Goal: Information Seeking & Learning: Check status

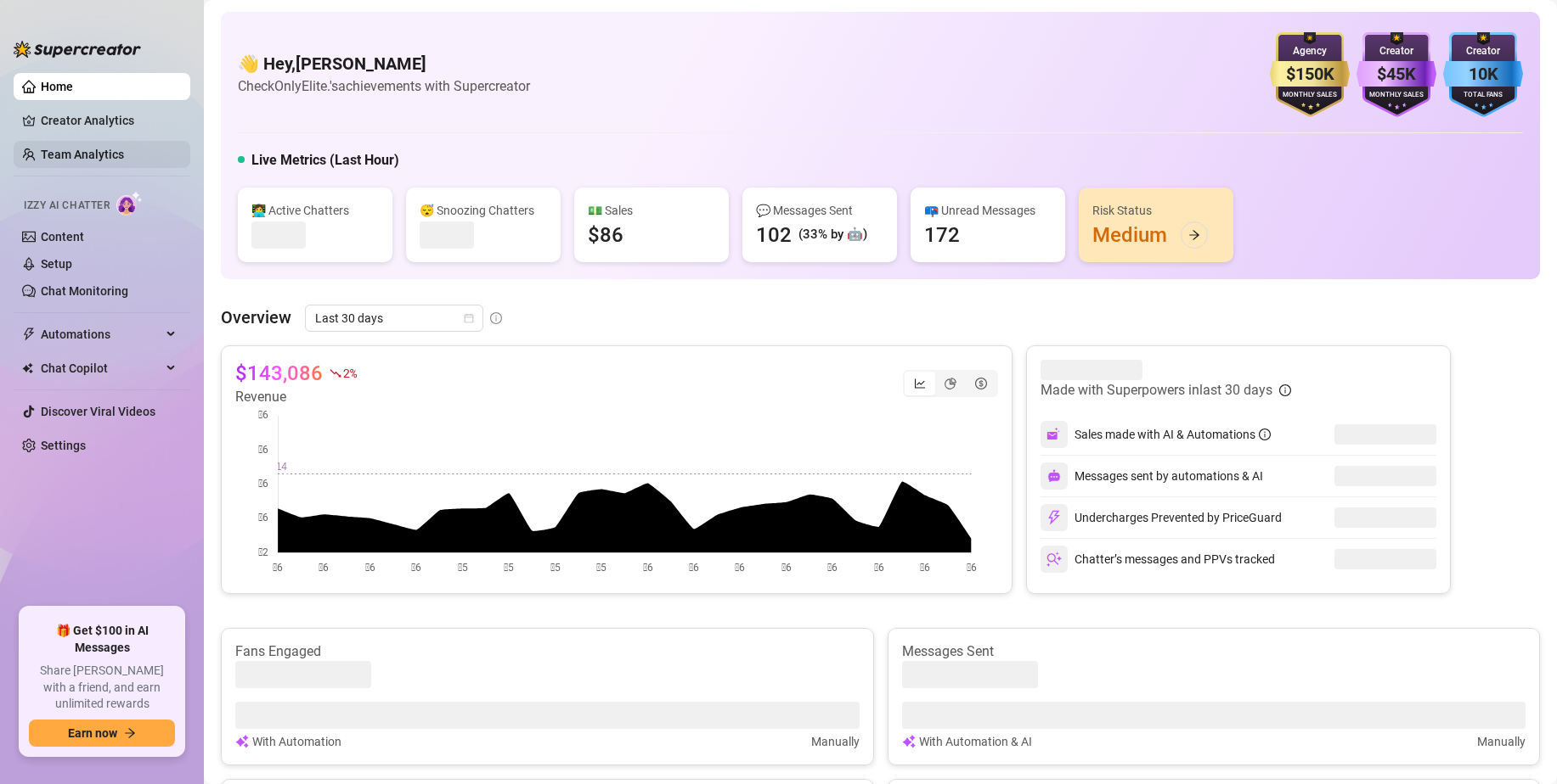
click at [71, 153] on link "Team Analytics" at bounding box center [83, 154] width 84 height 14
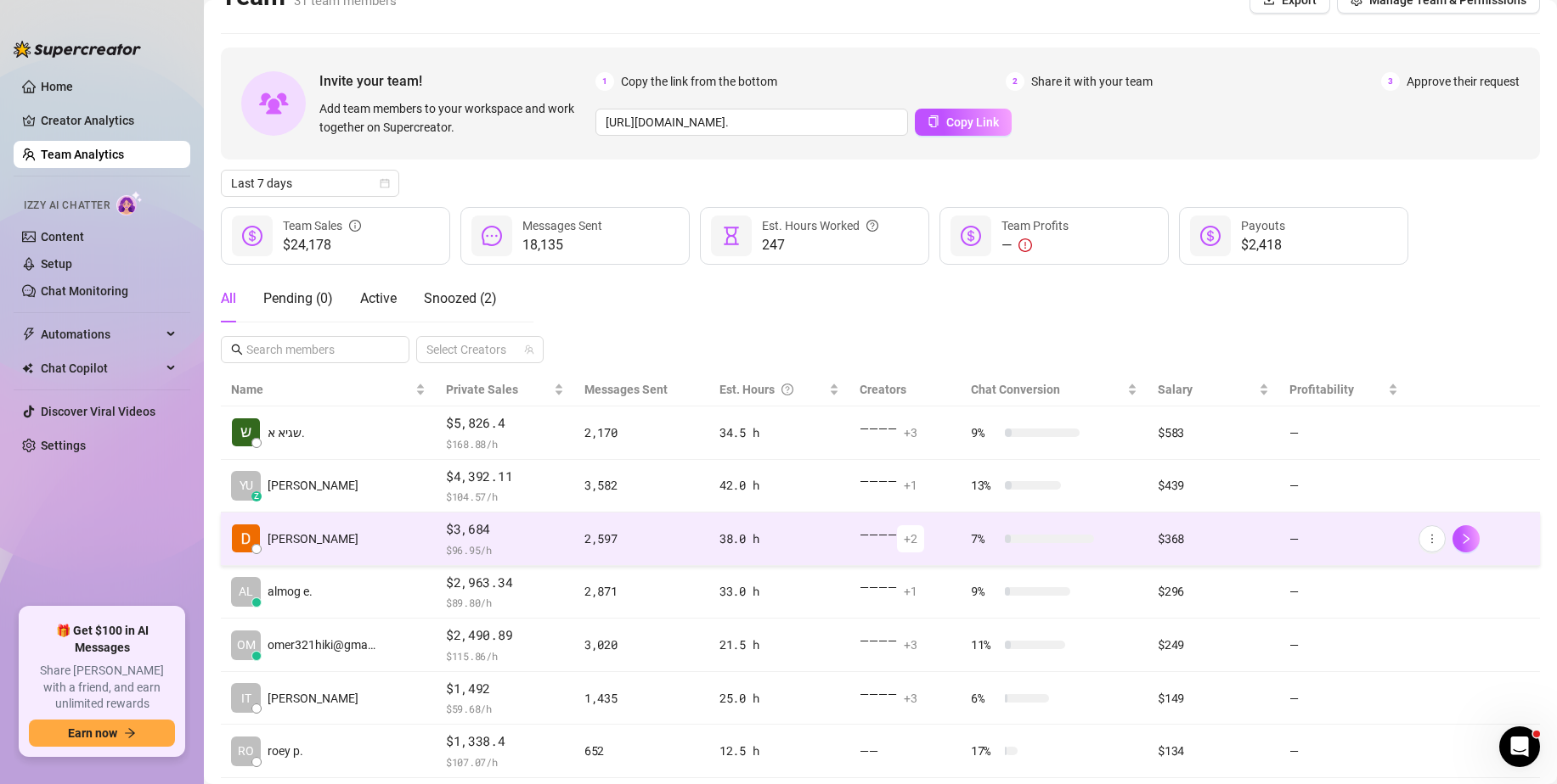
scroll to position [37, 0]
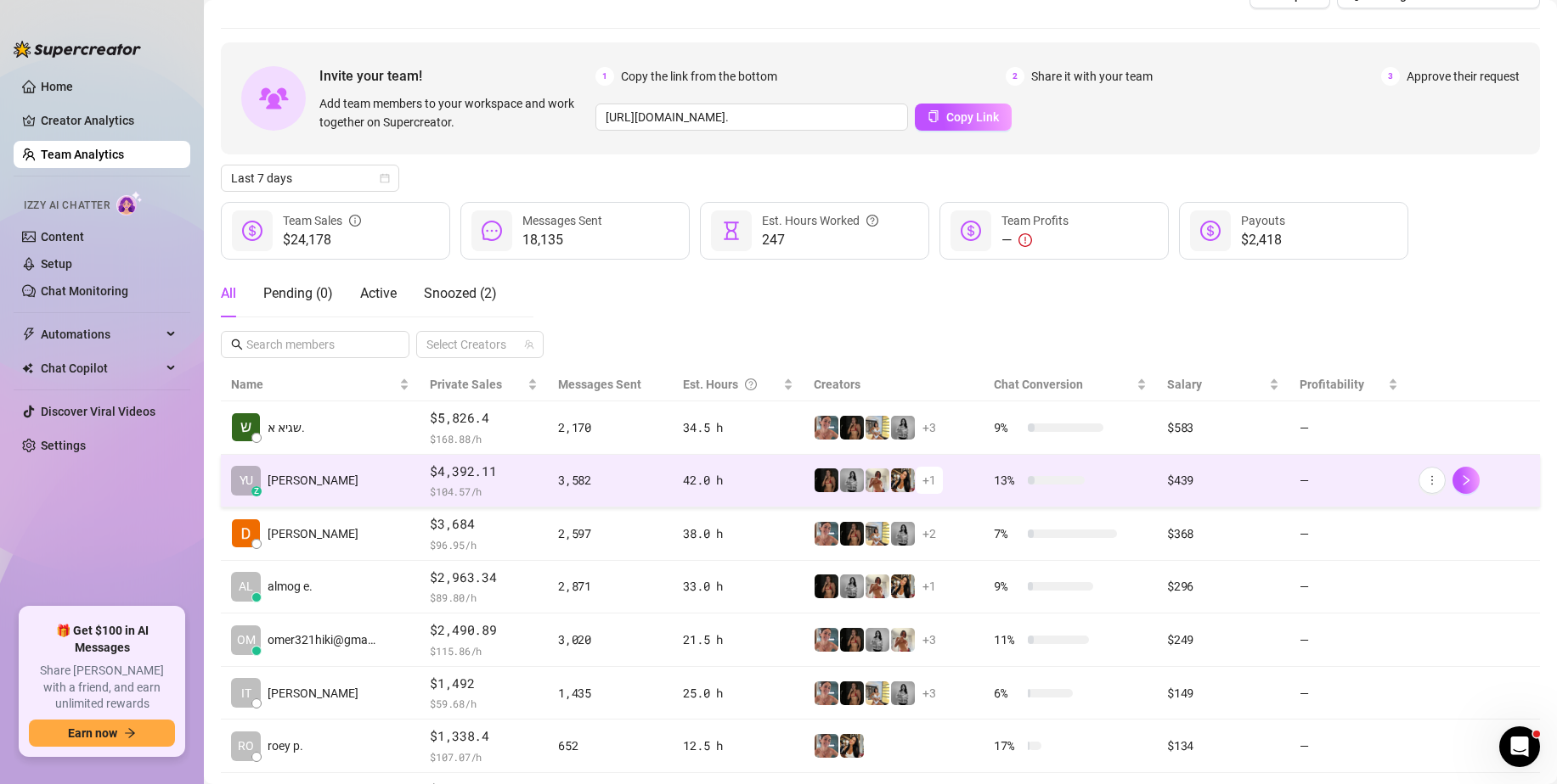
click at [325, 491] on td "YU z [PERSON_NAME]" at bounding box center [320, 482] width 198 height 54
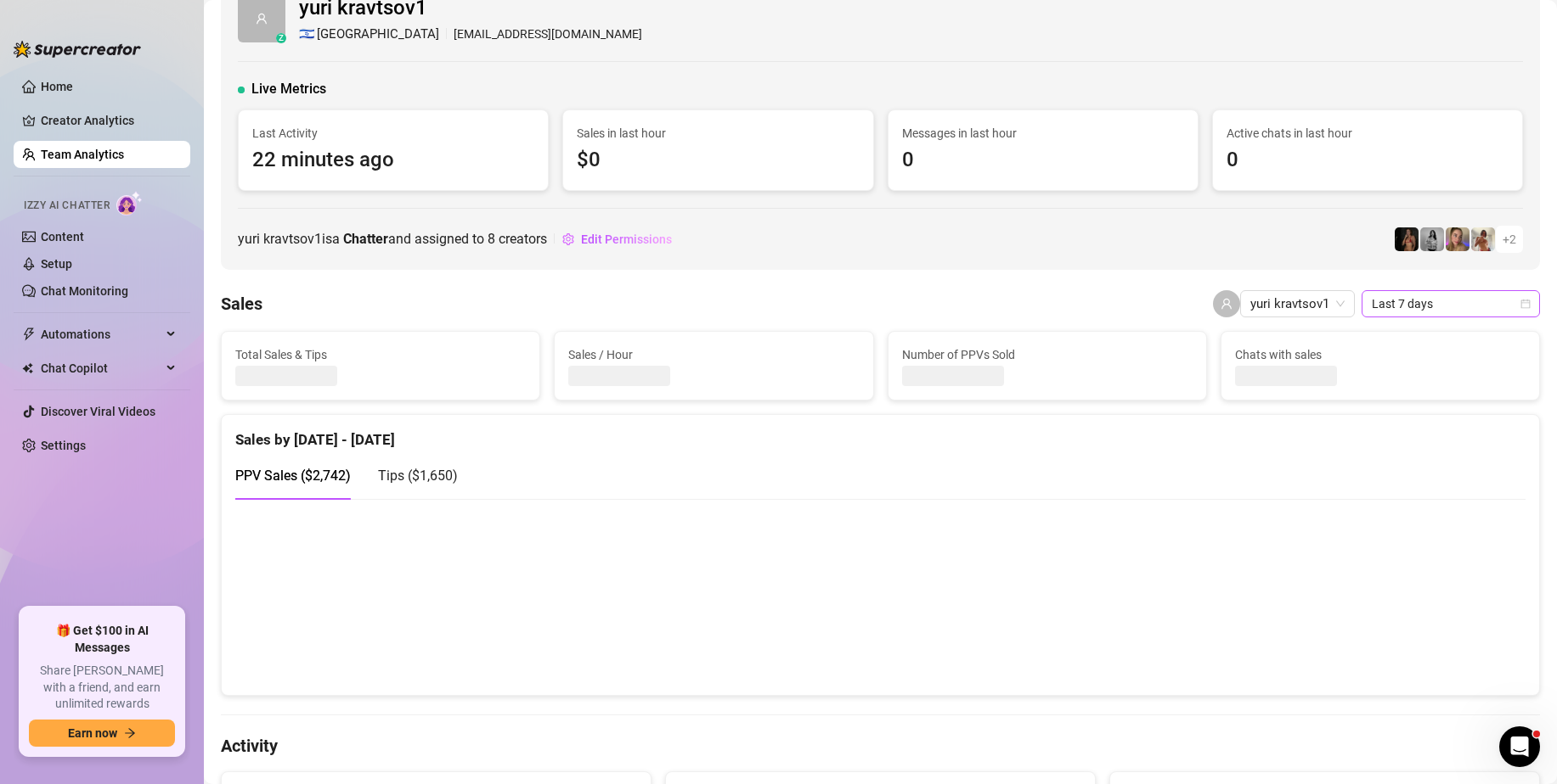
click at [1410, 310] on span "Last 7 days" at bounding box center [1450, 304] width 157 height 26
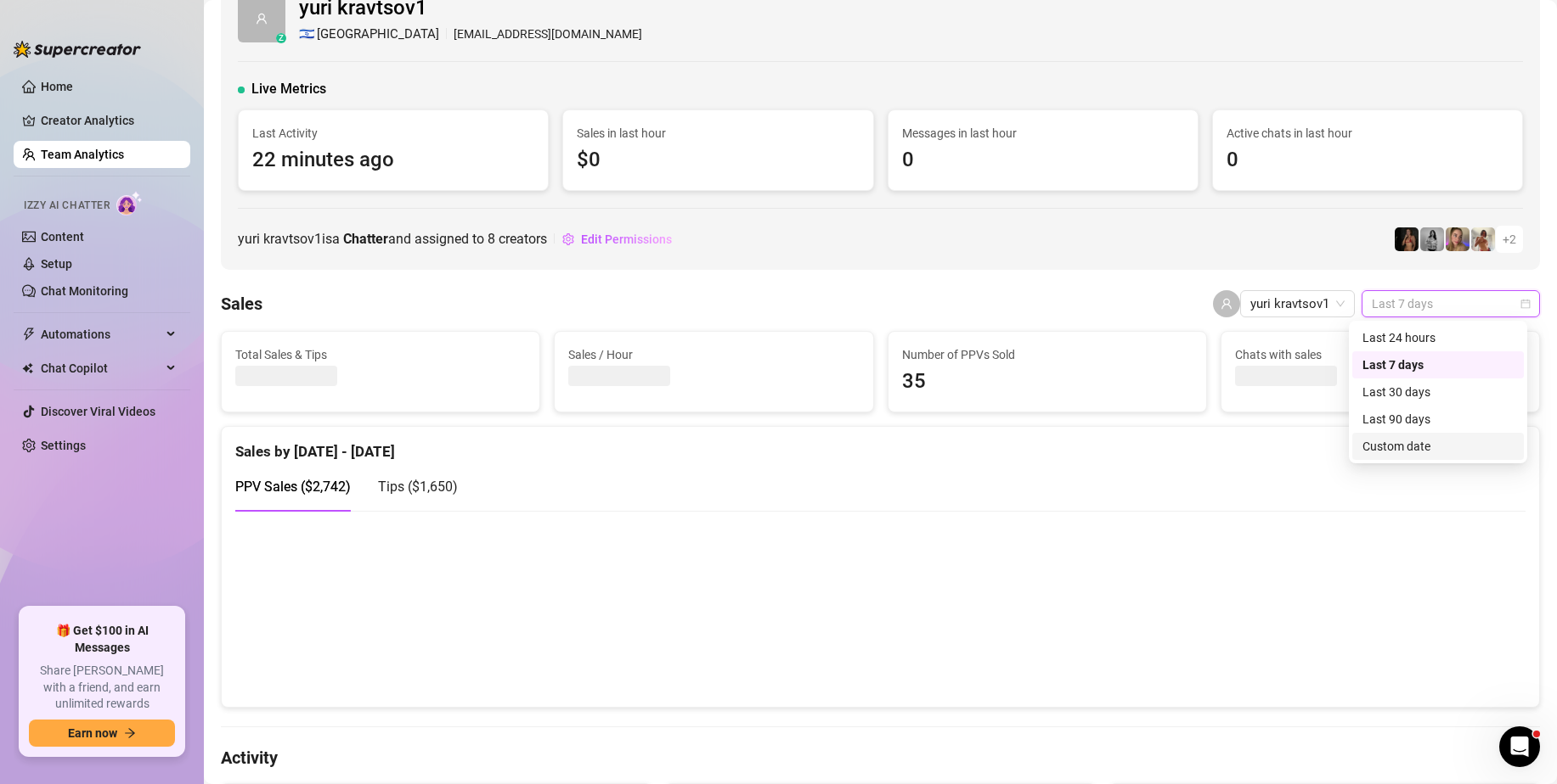
click at [1412, 451] on div "Custom date" at bounding box center [1438, 446] width 152 height 19
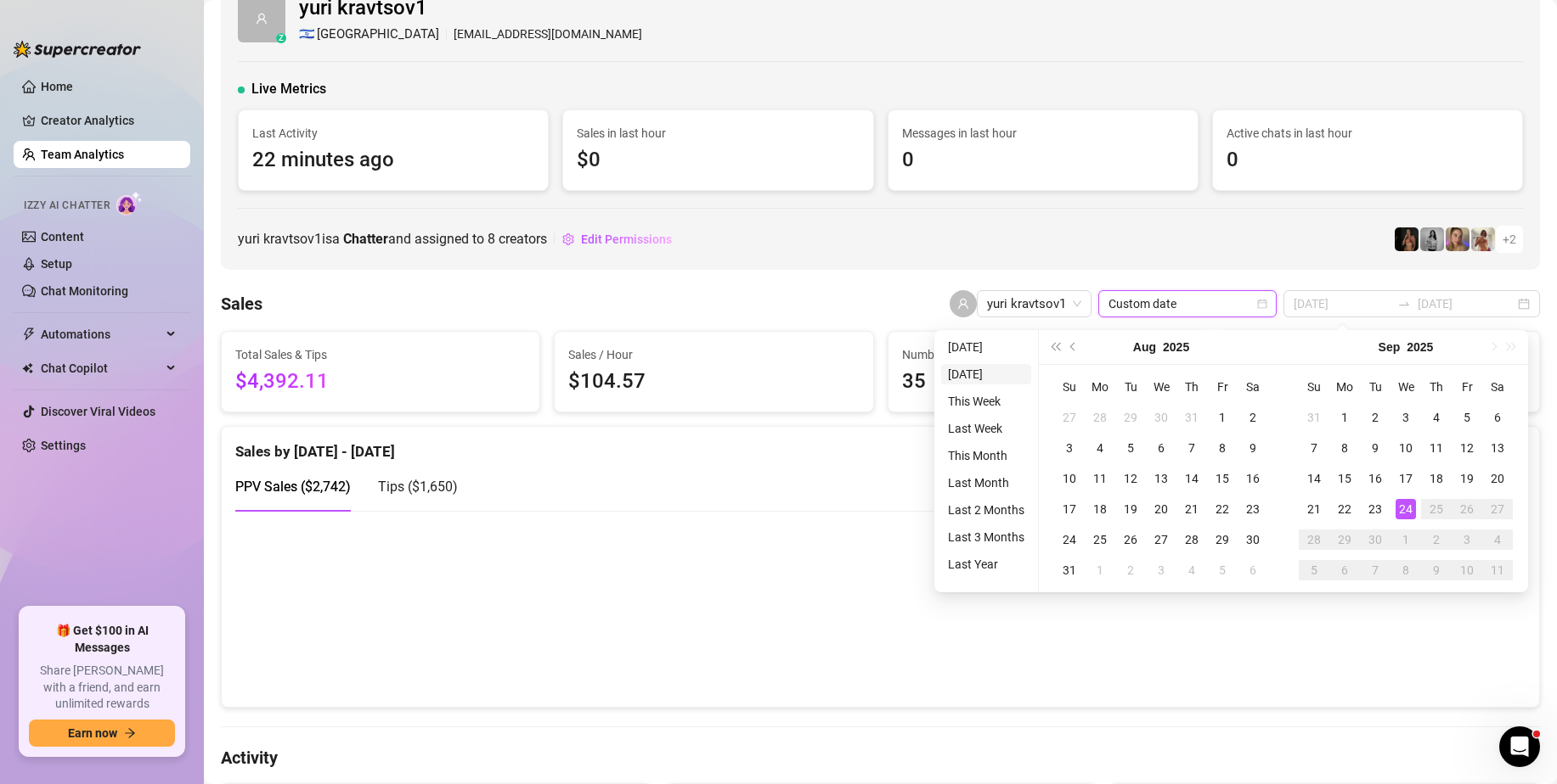
type input "[DATE]"
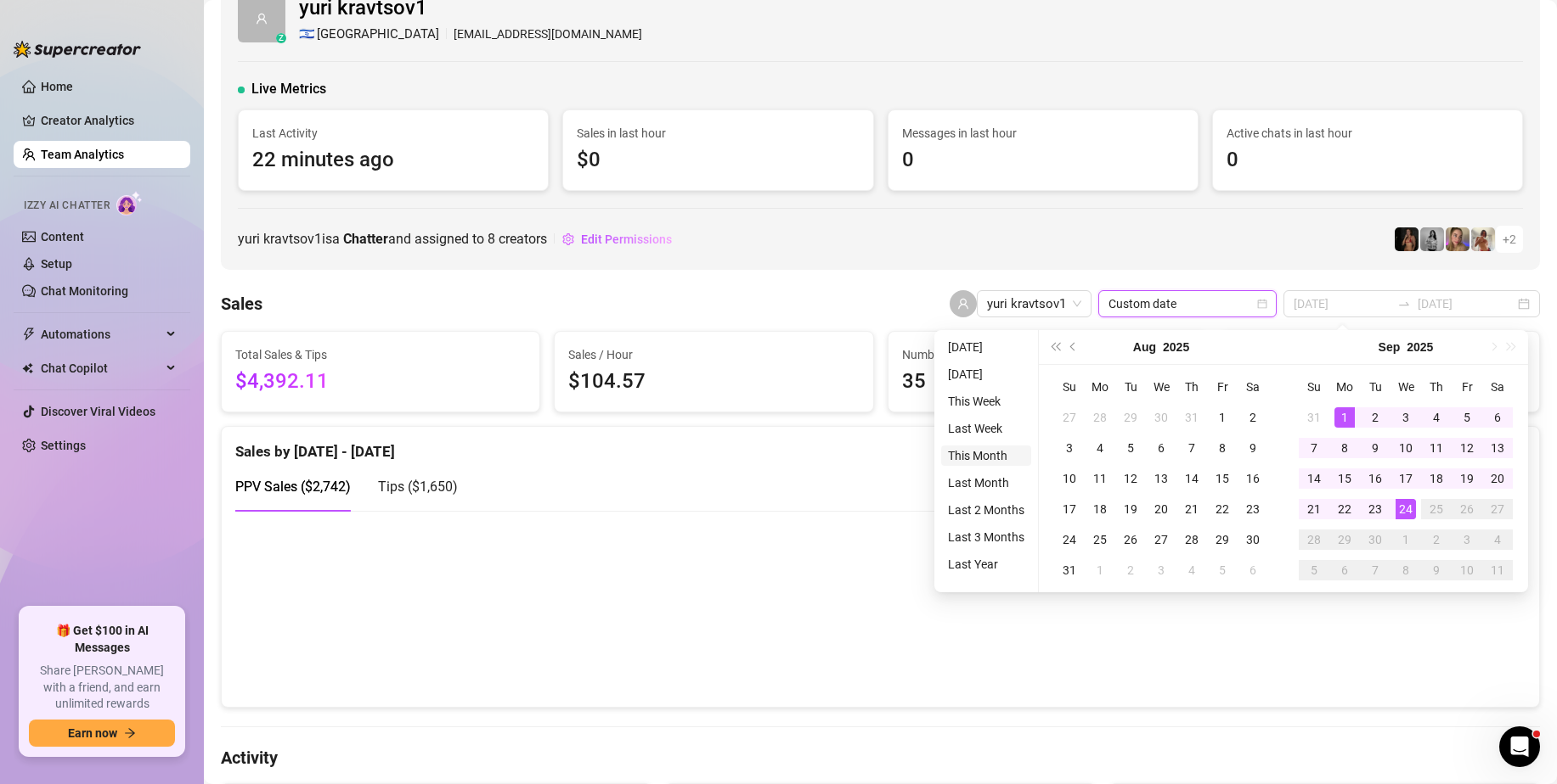
click at [1002, 455] on li "This Month" at bounding box center [986, 455] width 90 height 20
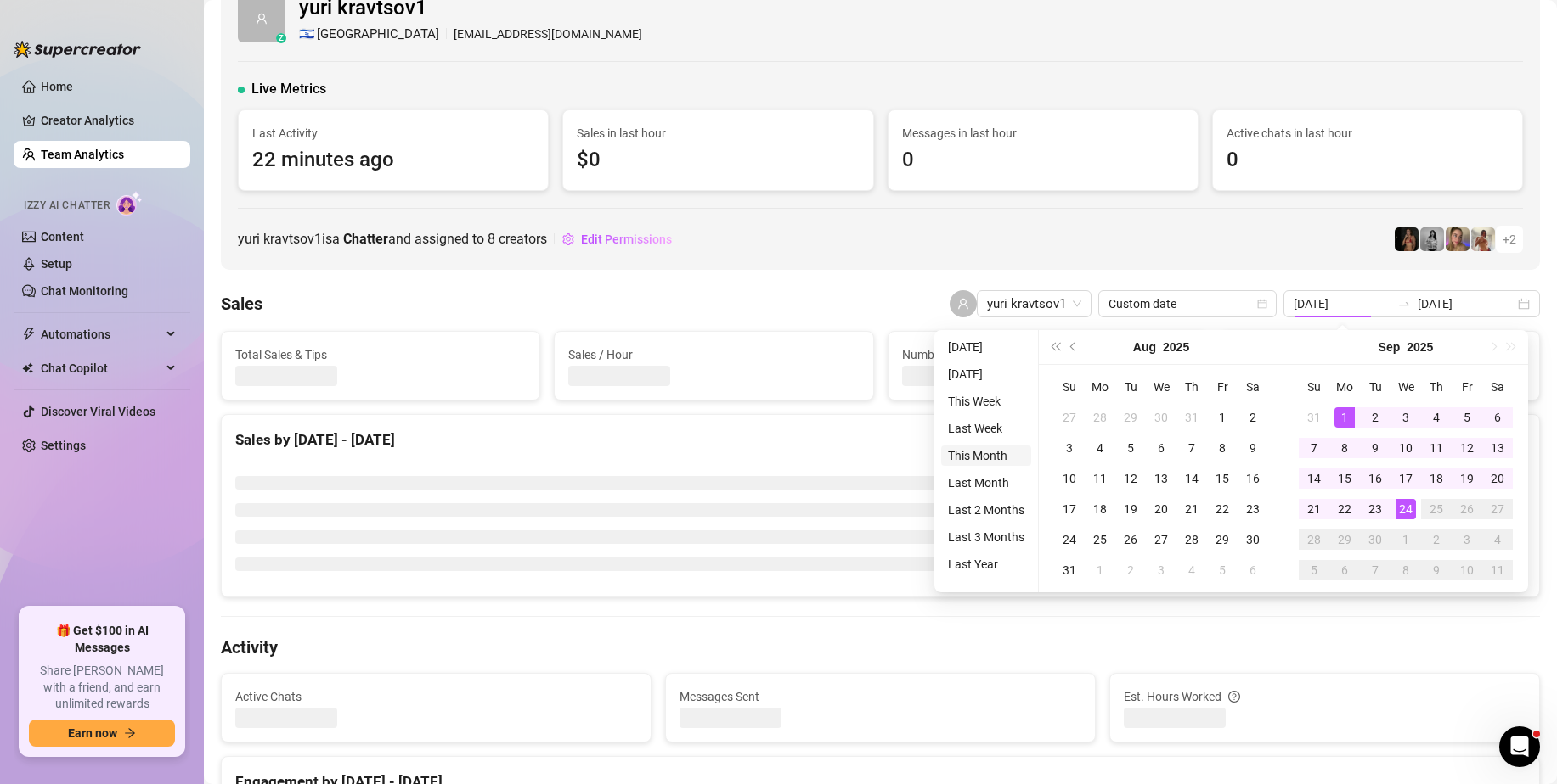
type input "[DATE]"
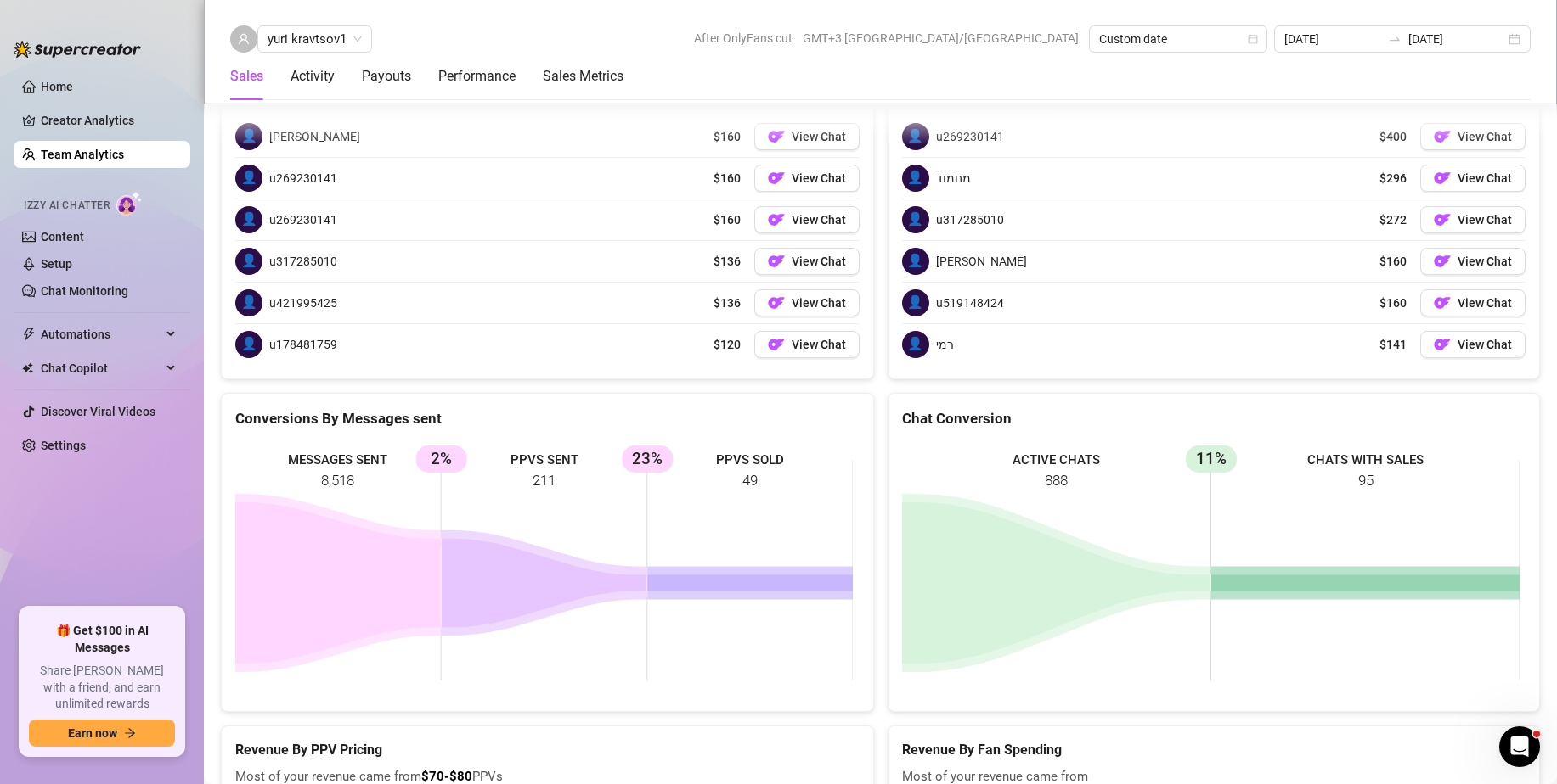
scroll to position [2625, 0]
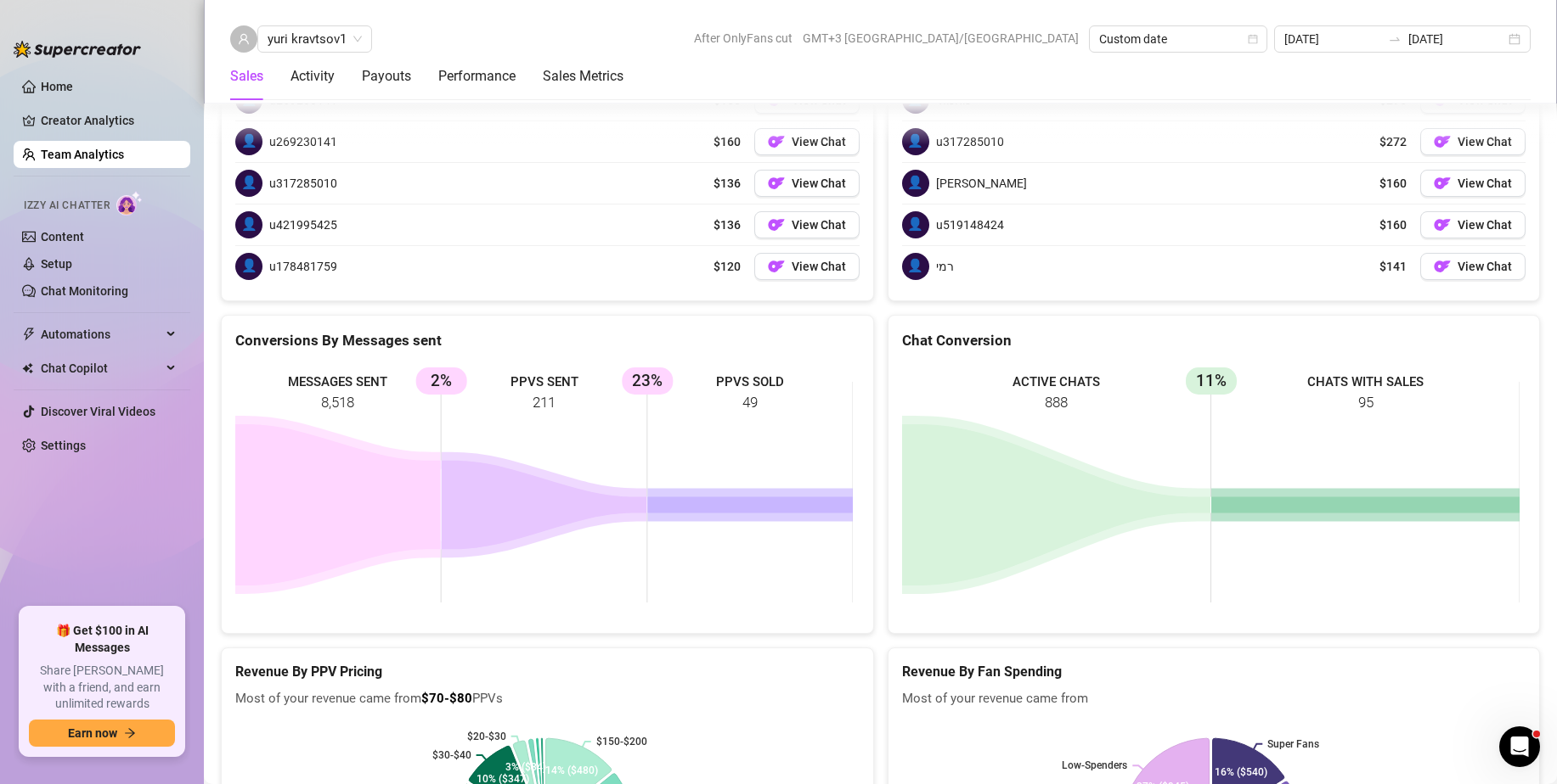
drag, startPoint x: 651, startPoint y: 389, endPoint x: 628, endPoint y: 378, distance: 25.5
click at [620, 377] on rect at bounding box center [543, 492] width 617 height 255
drag, startPoint x: 632, startPoint y: 379, endPoint x: 667, endPoint y: 382, distance: 35.1
click at [666, 382] on rect at bounding box center [543, 492] width 617 height 255
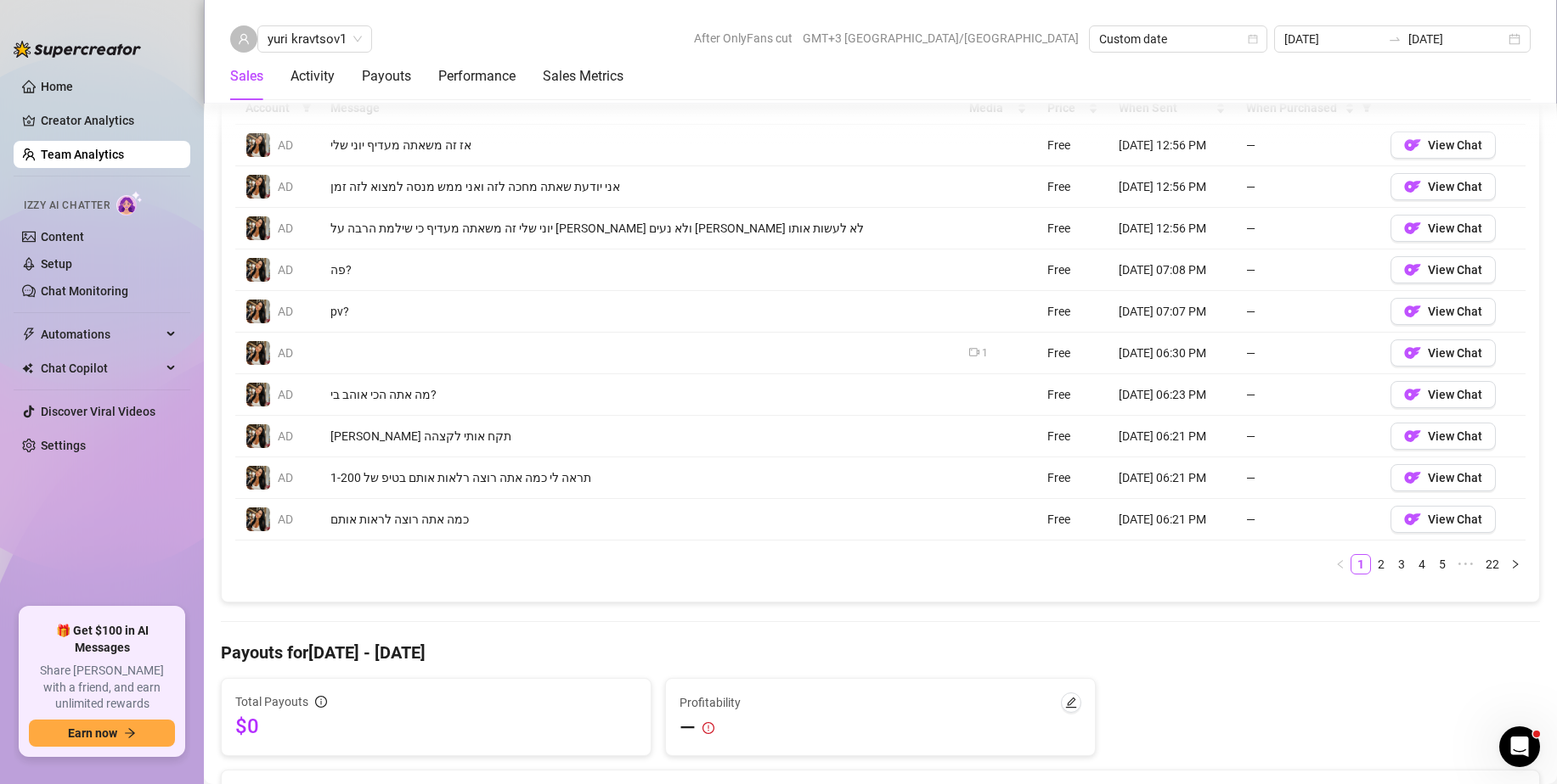
scroll to position [0, 0]
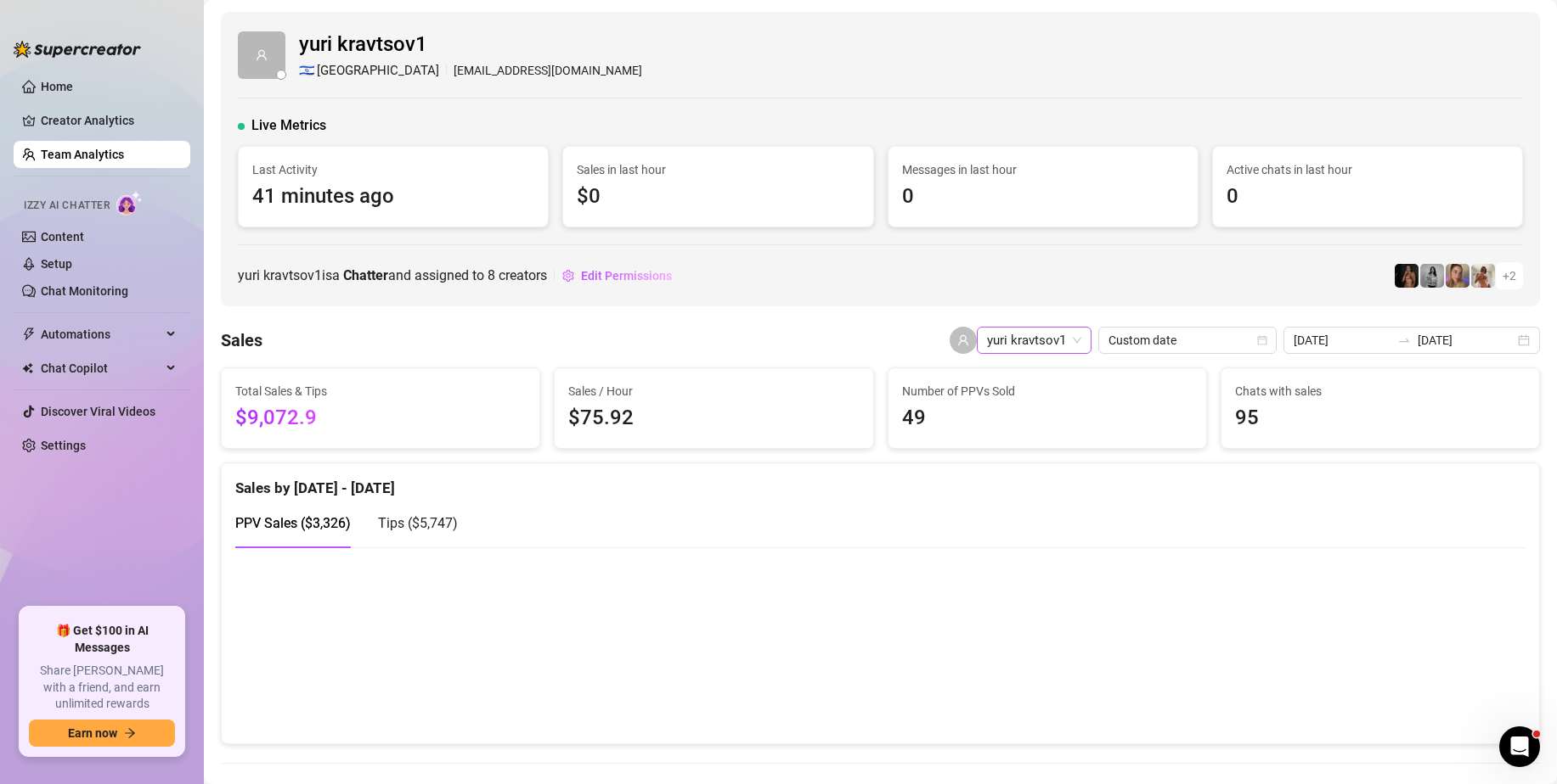
click at [1077, 344] on span "yuri kravtsov1" at bounding box center [1034, 341] width 95 height 26
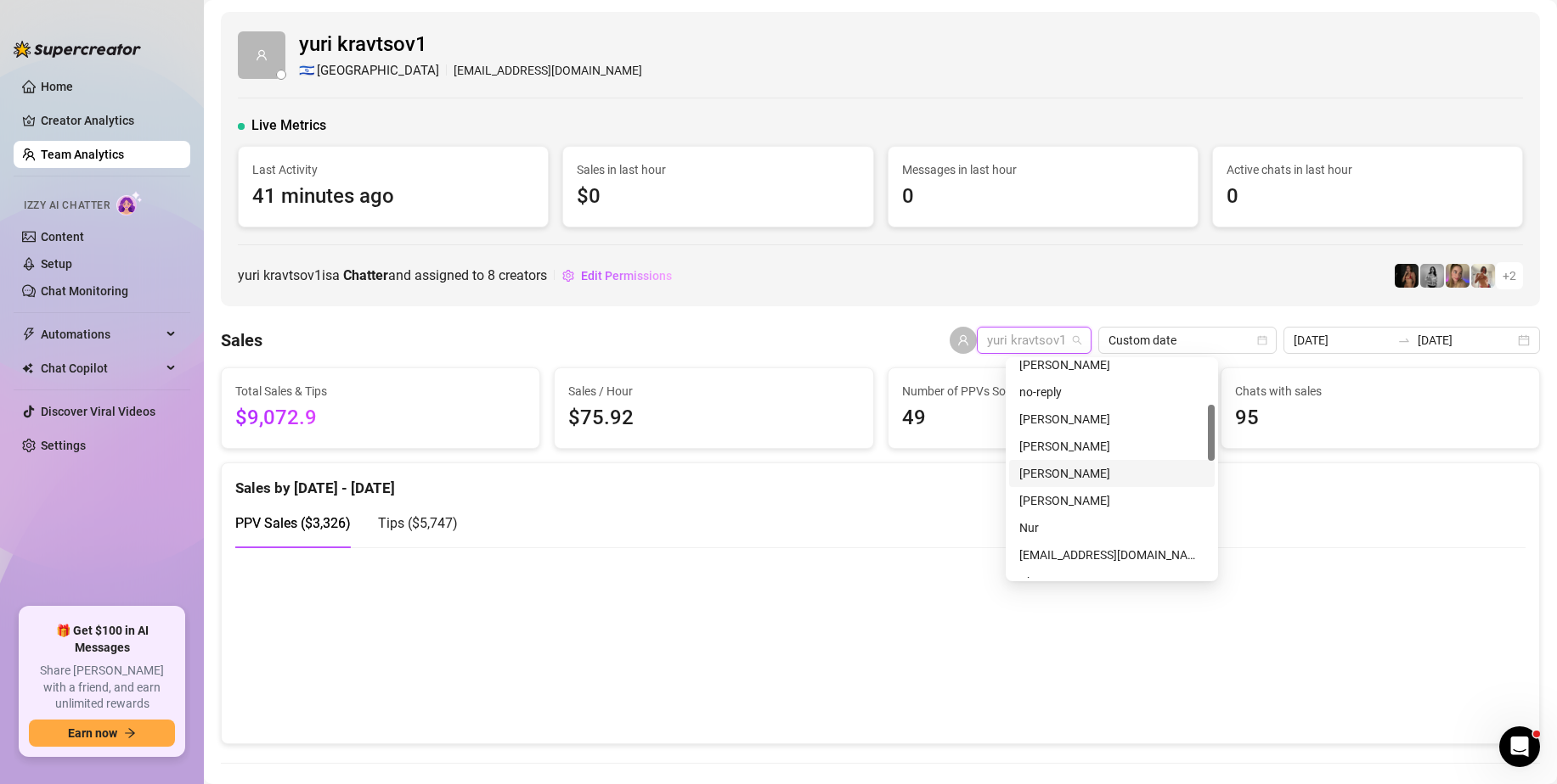
scroll to position [168, 0]
click at [1071, 377] on div "[PERSON_NAME]" at bounding box center [1112, 369] width 185 height 19
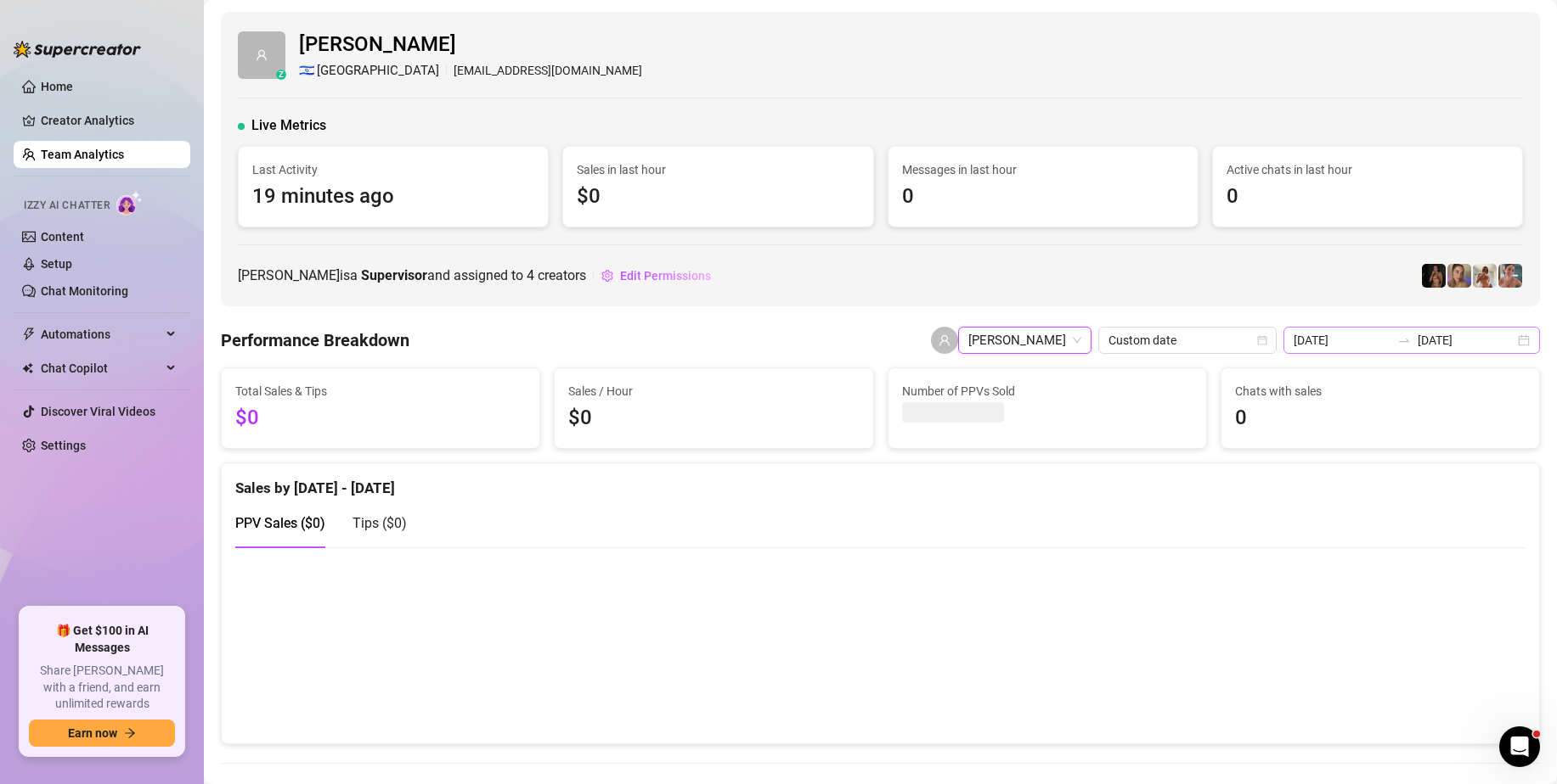
click at [1517, 342] on div "[DATE] [DATE]" at bounding box center [1411, 340] width 256 height 27
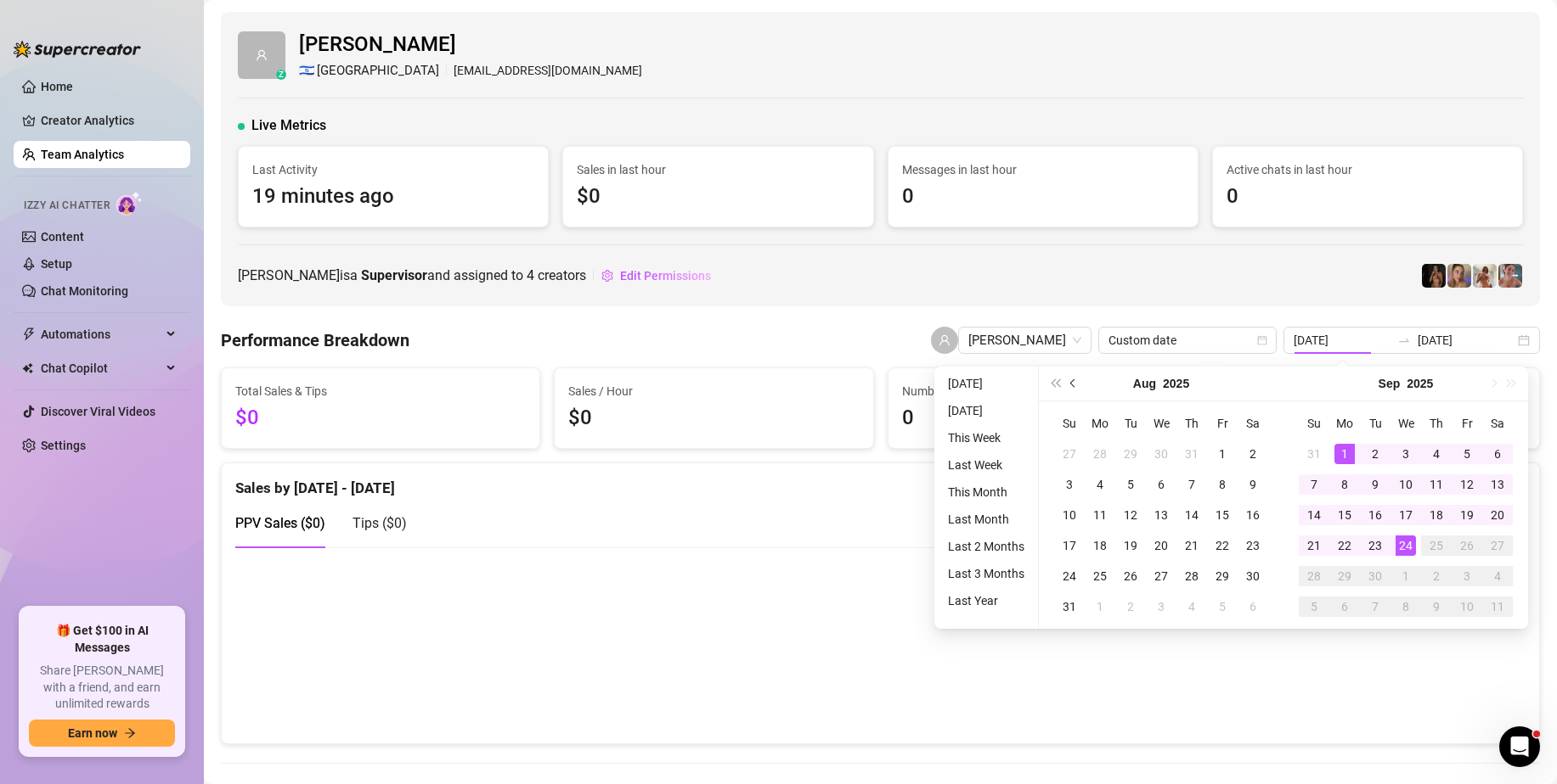
click at [1068, 380] on button "Previous month (PageUp)" at bounding box center [1074, 384] width 19 height 34
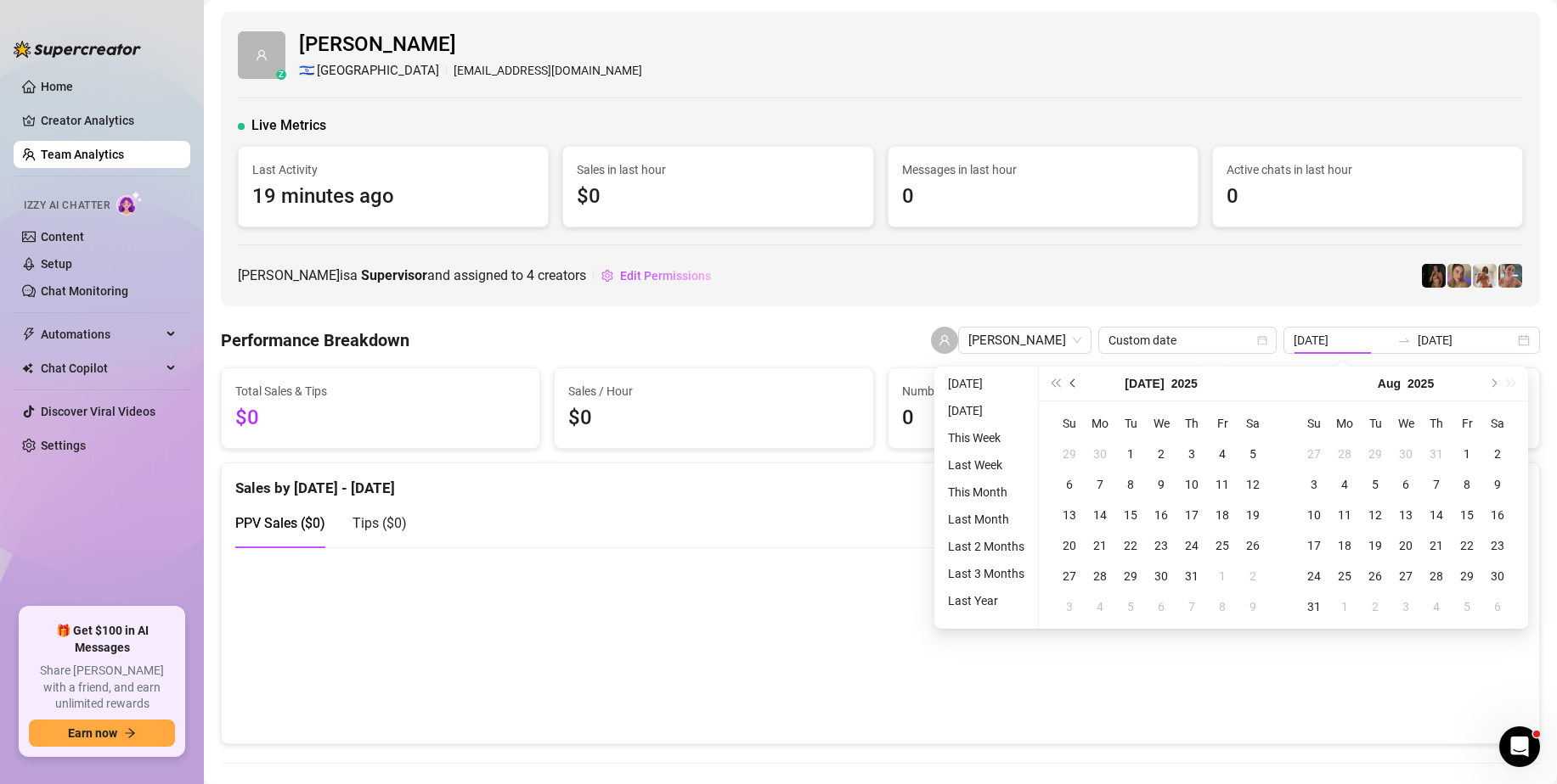
click at [1068, 380] on button "Previous month (PageUp)" at bounding box center [1074, 384] width 19 height 34
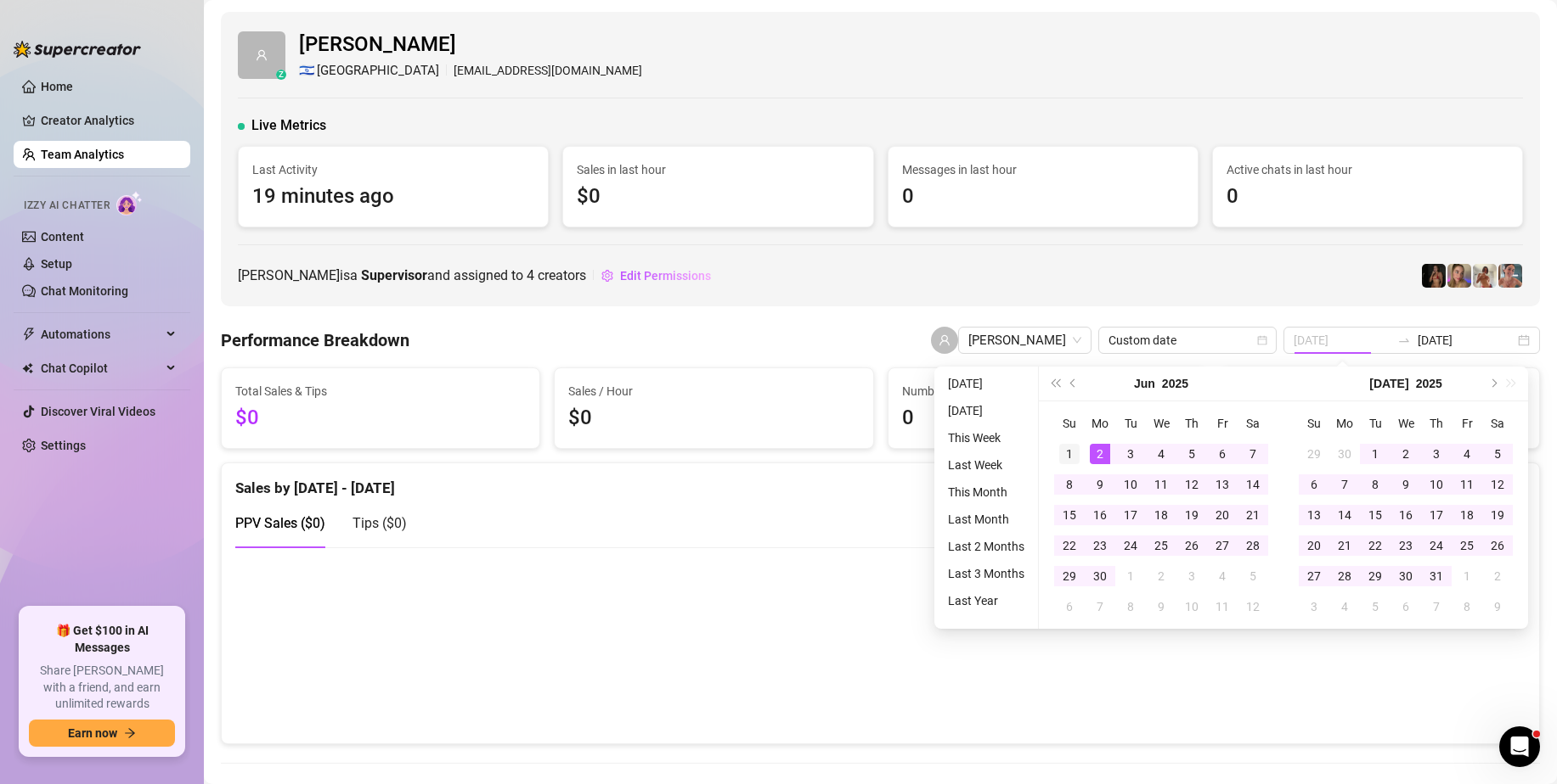
type input "[DATE]"
click at [1070, 456] on div "1" at bounding box center [1070, 454] width 20 height 20
type input "[DATE]"
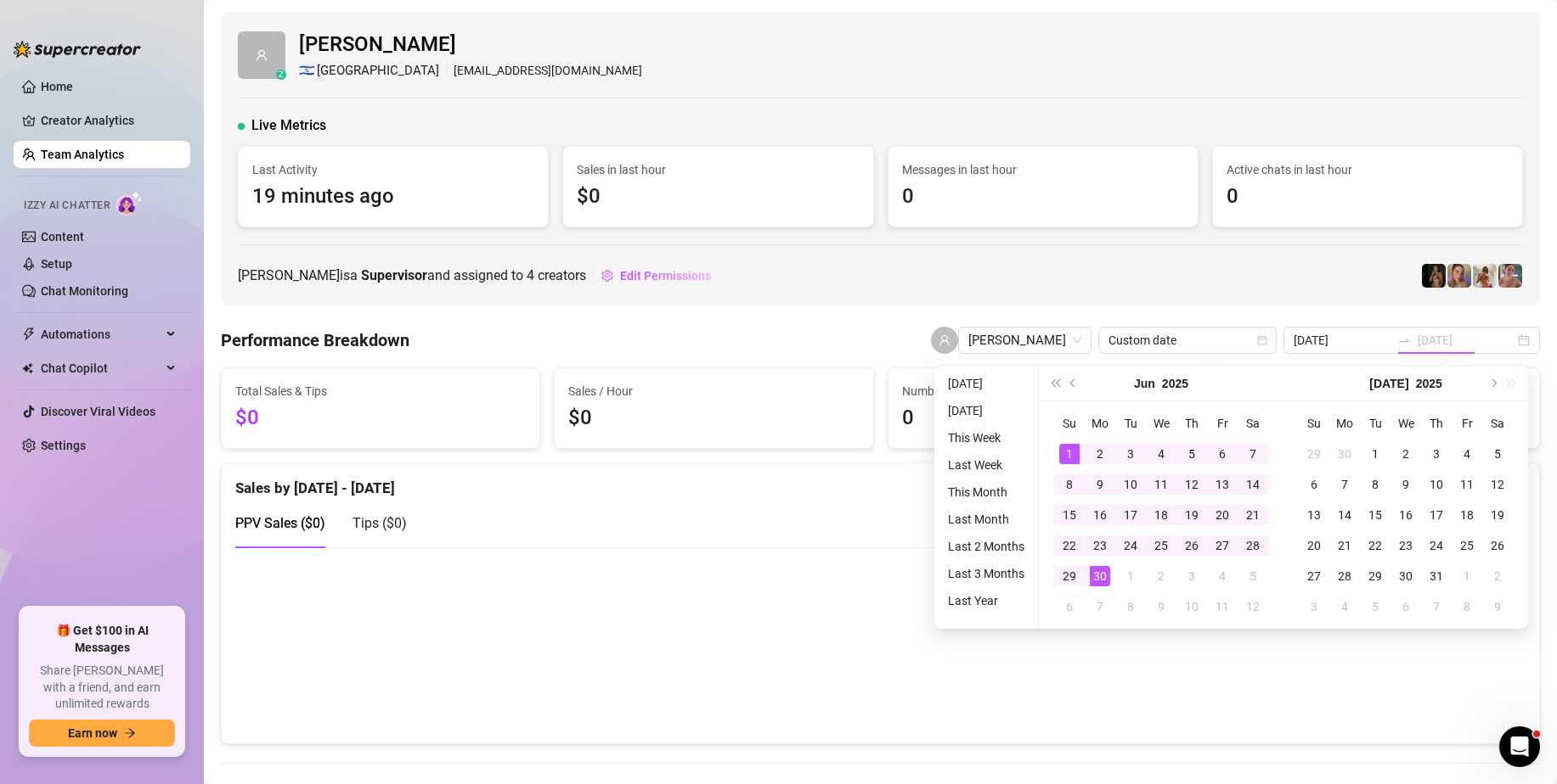
click at [1104, 587] on td "30" at bounding box center [1099, 576] width 31 height 31
type input "[DATE]"
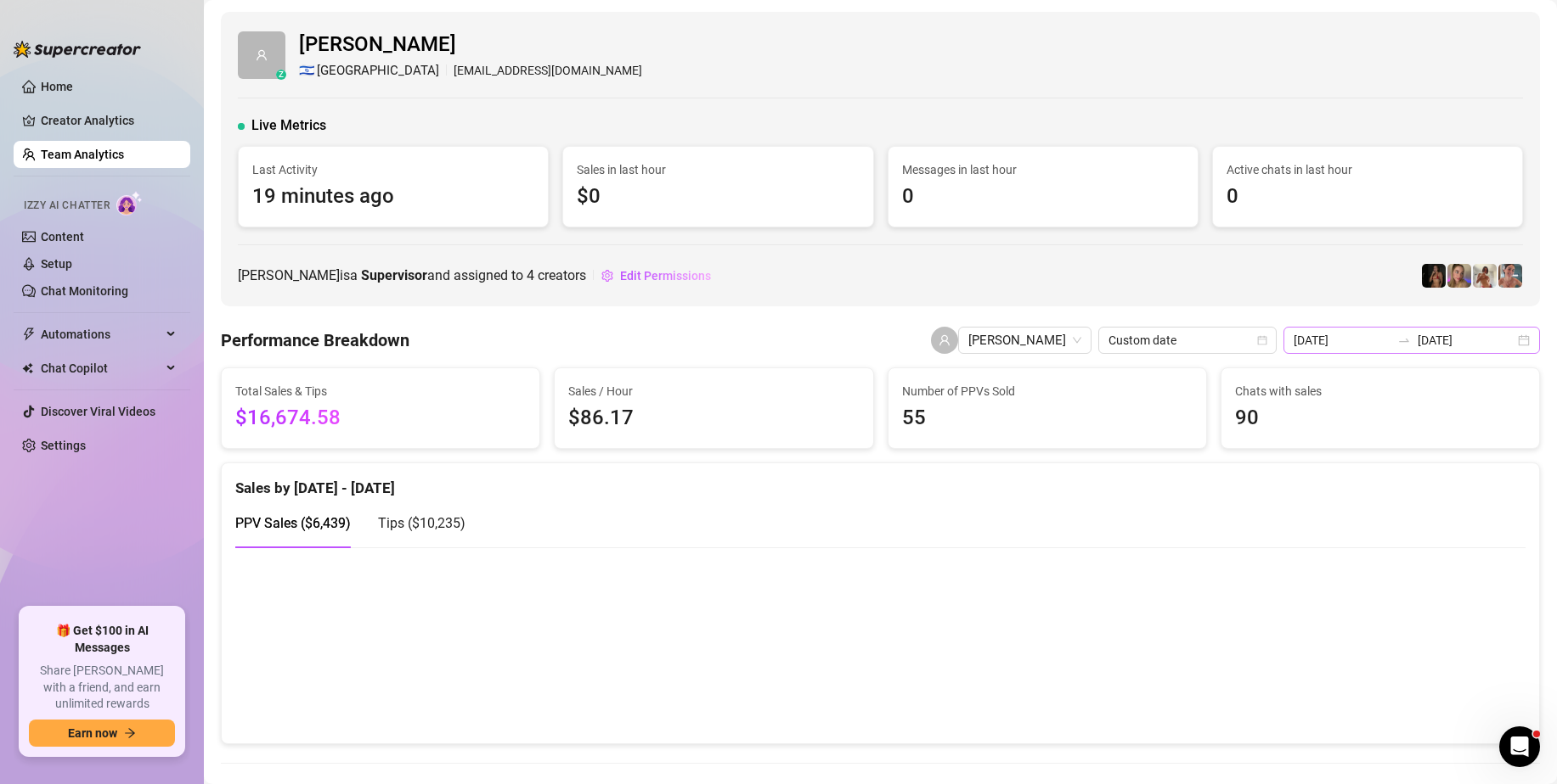
click at [1409, 343] on icon "swap-right" at bounding box center [1404, 341] width 14 height 14
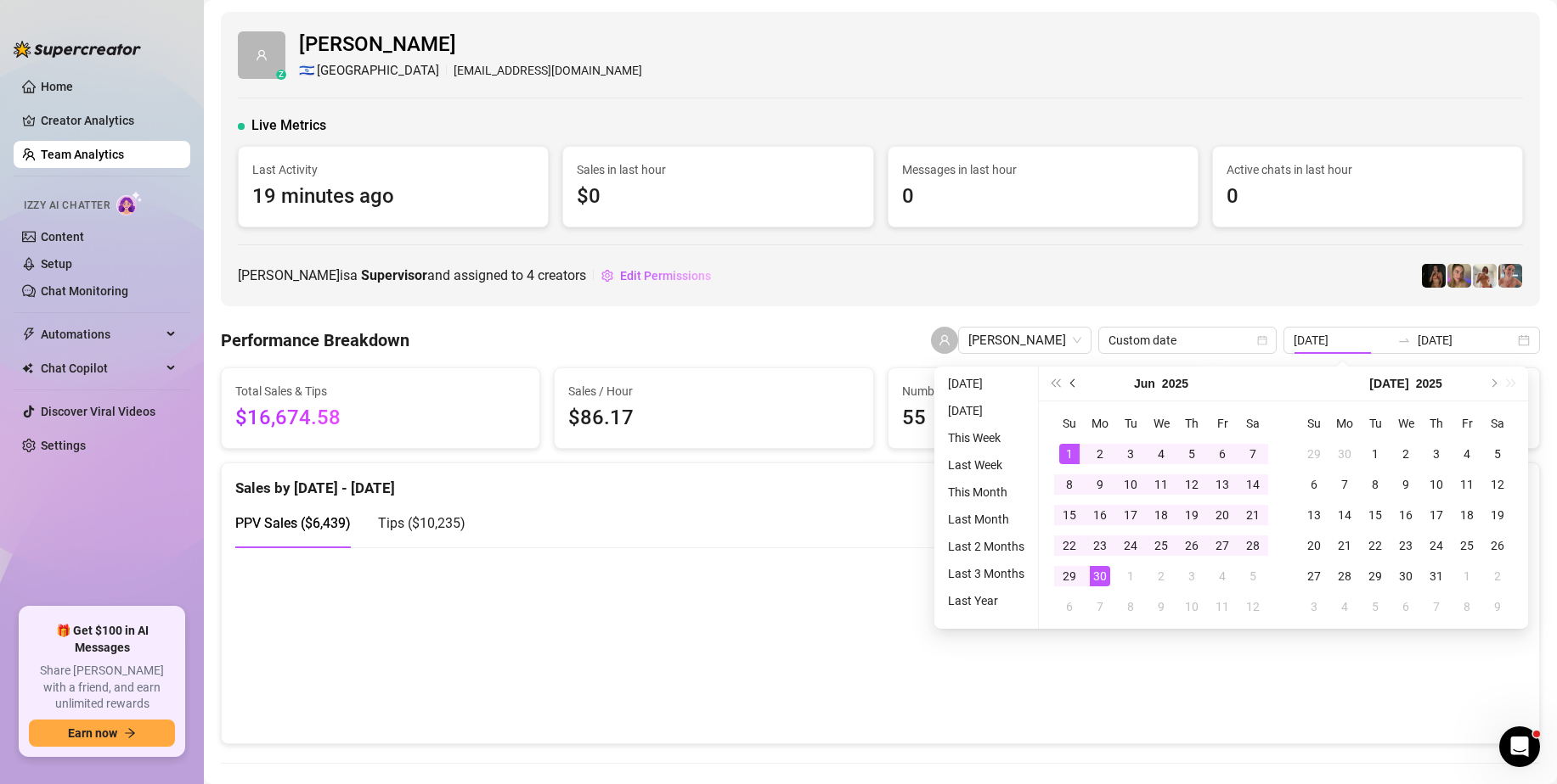
click at [1066, 382] on button "Previous month (PageUp)" at bounding box center [1074, 384] width 19 height 34
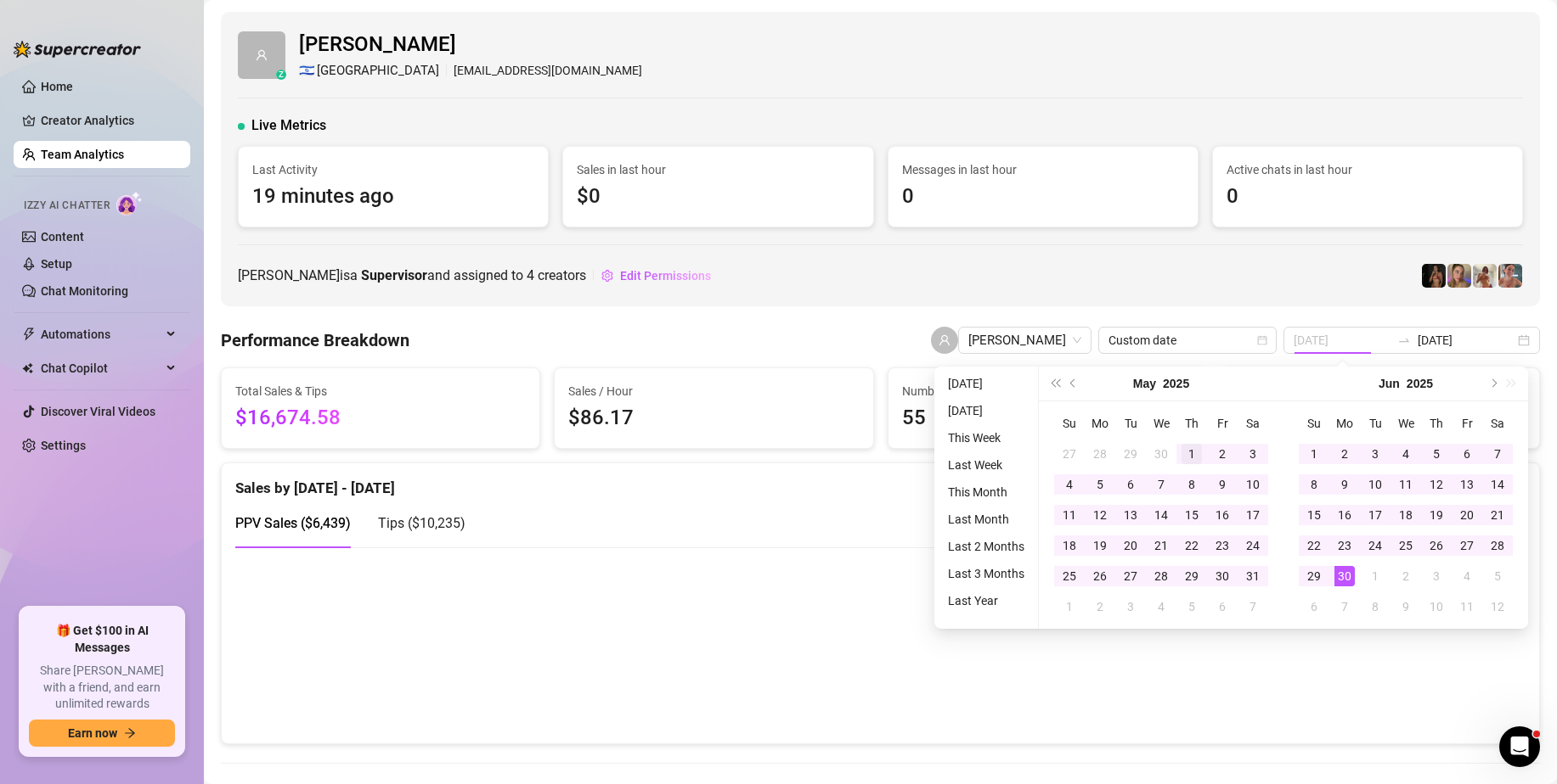
type input "[DATE]"
click at [1198, 456] on div "1" at bounding box center [1191, 454] width 20 height 20
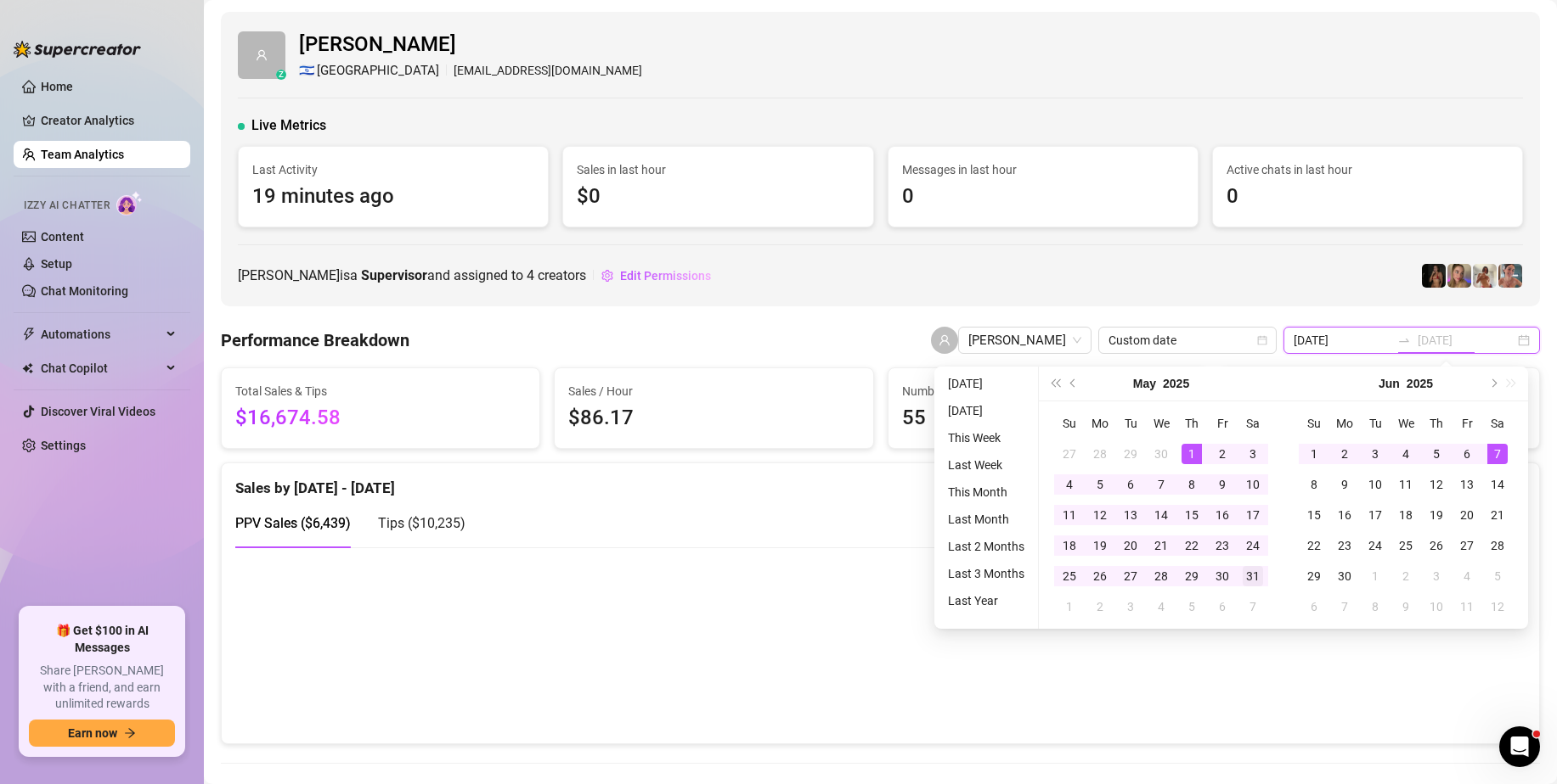
type input "[DATE]"
click at [1256, 586] on div "31" at bounding box center [1253, 576] width 20 height 20
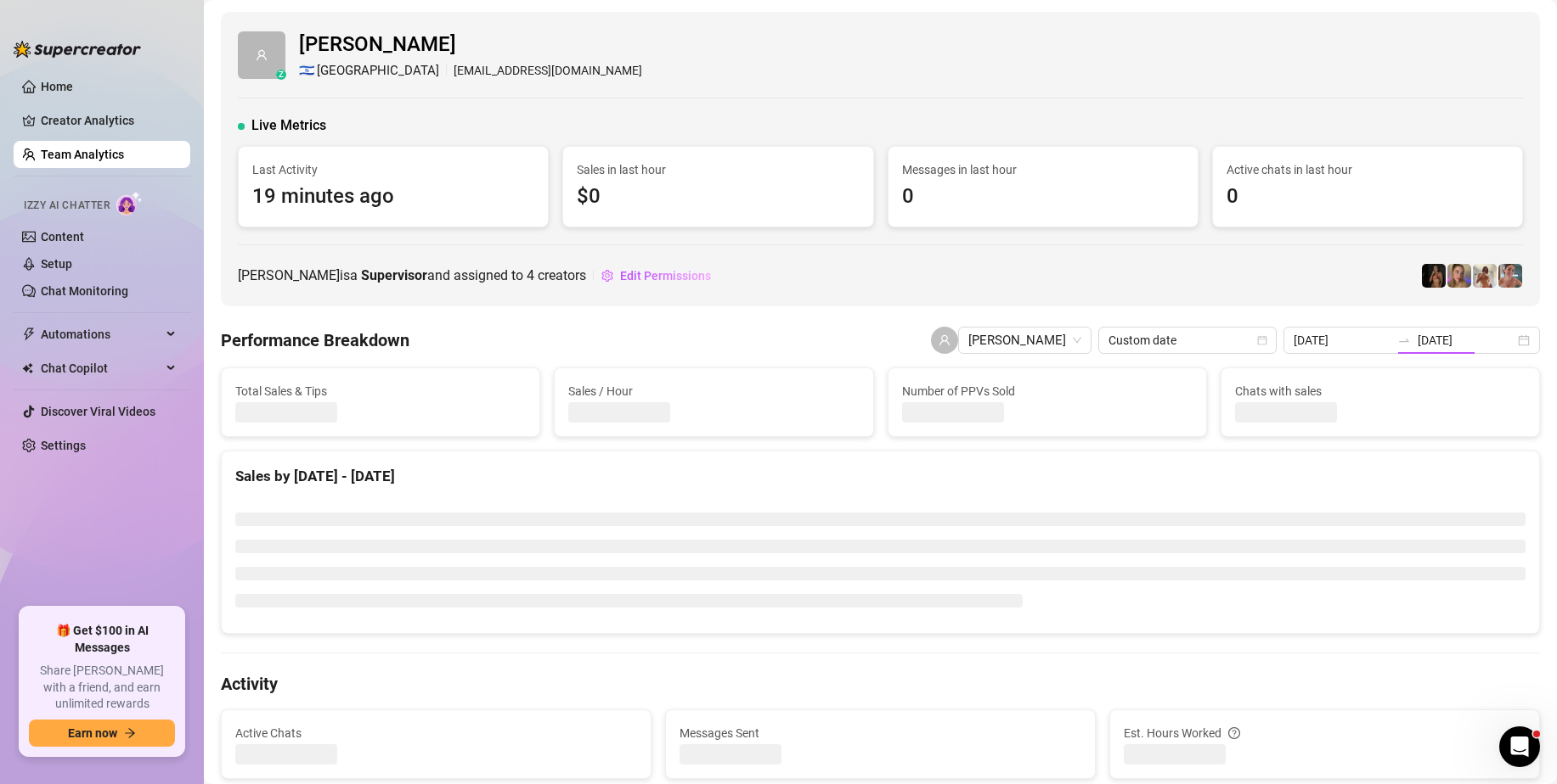
type input "[DATE]"
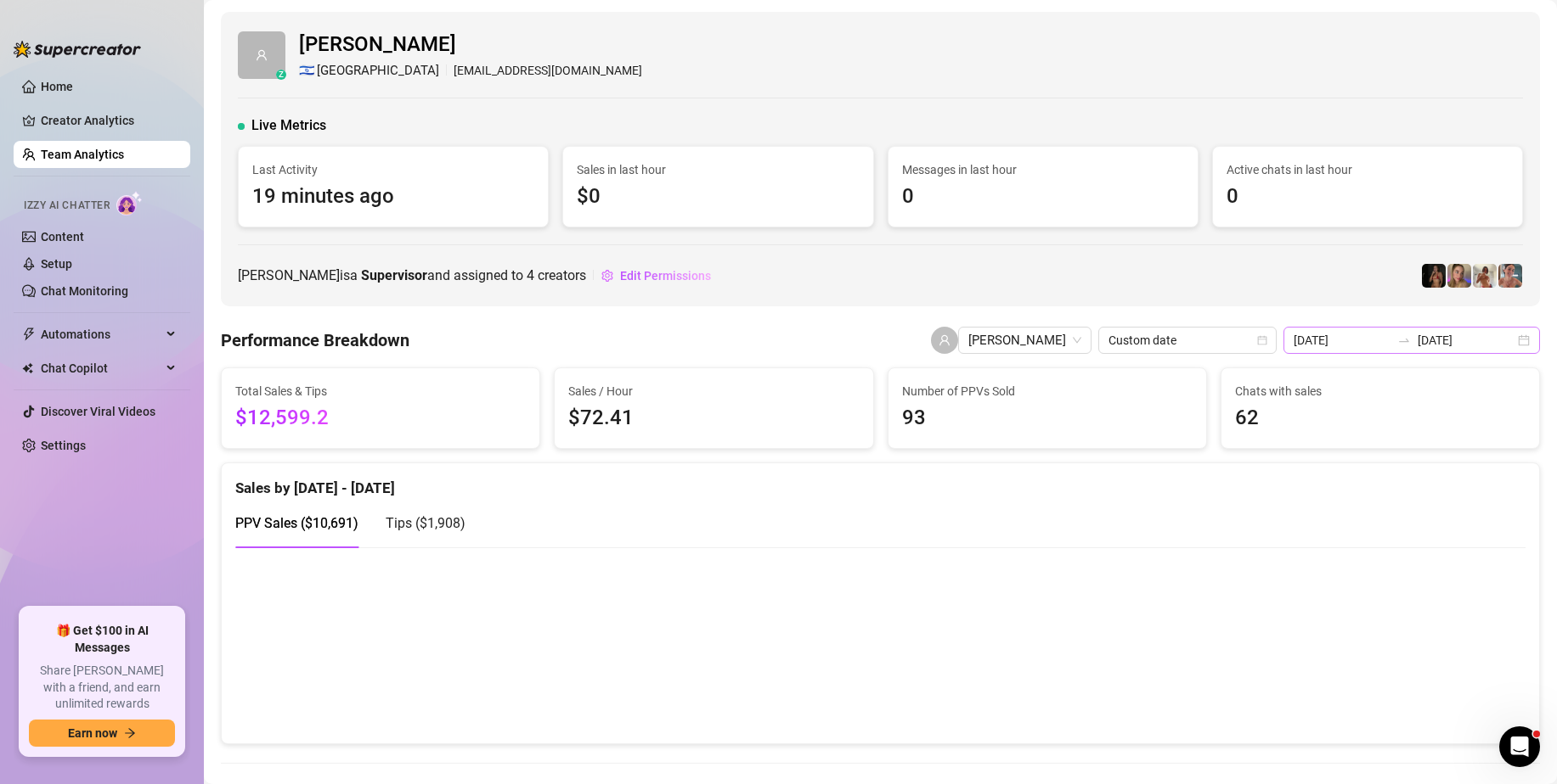
click at [1506, 342] on div "[DATE] [DATE]" at bounding box center [1411, 340] width 256 height 27
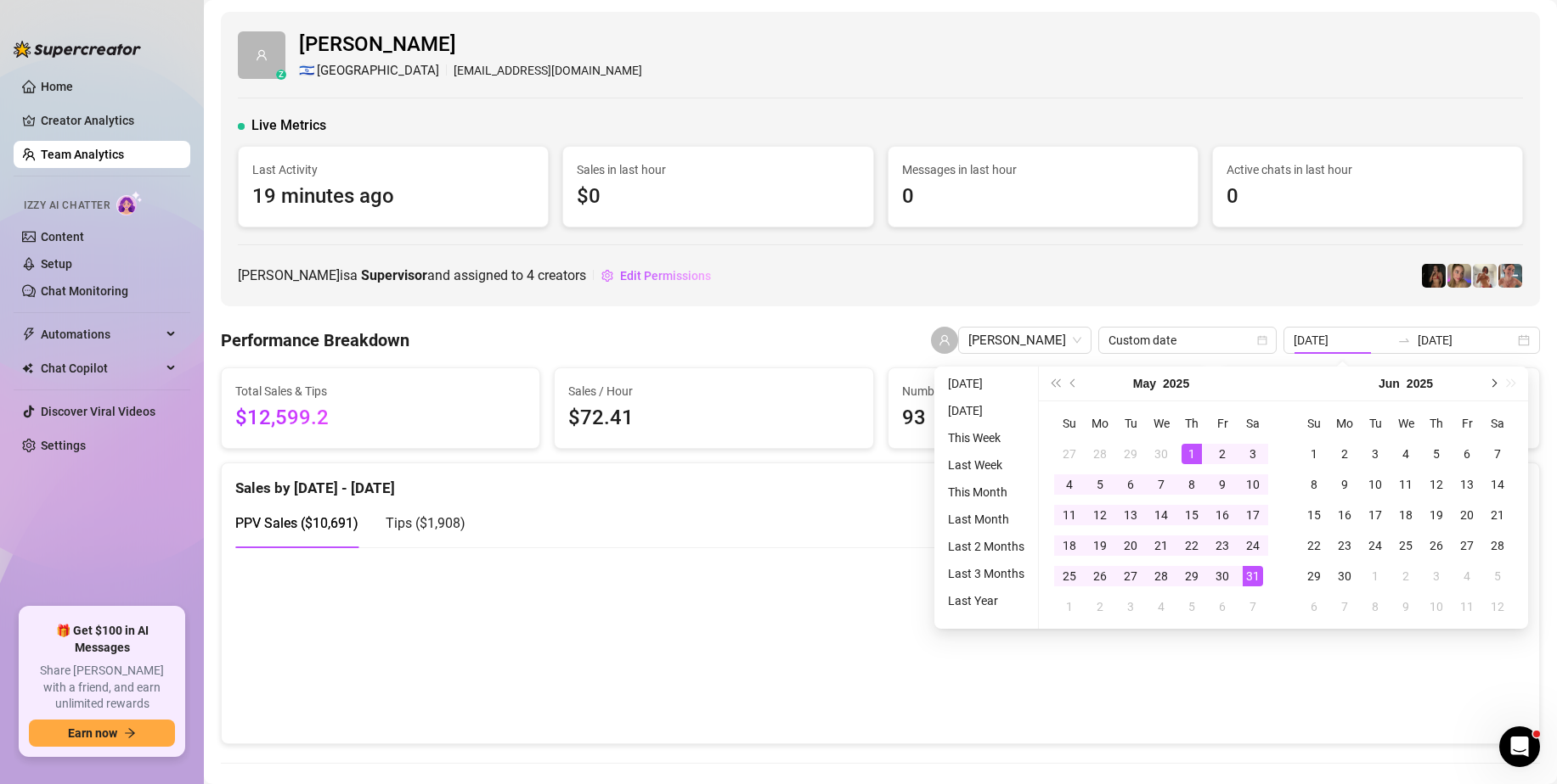
click at [1490, 385] on span "Next month (PageDown)" at bounding box center [1492, 384] width 9 height 9
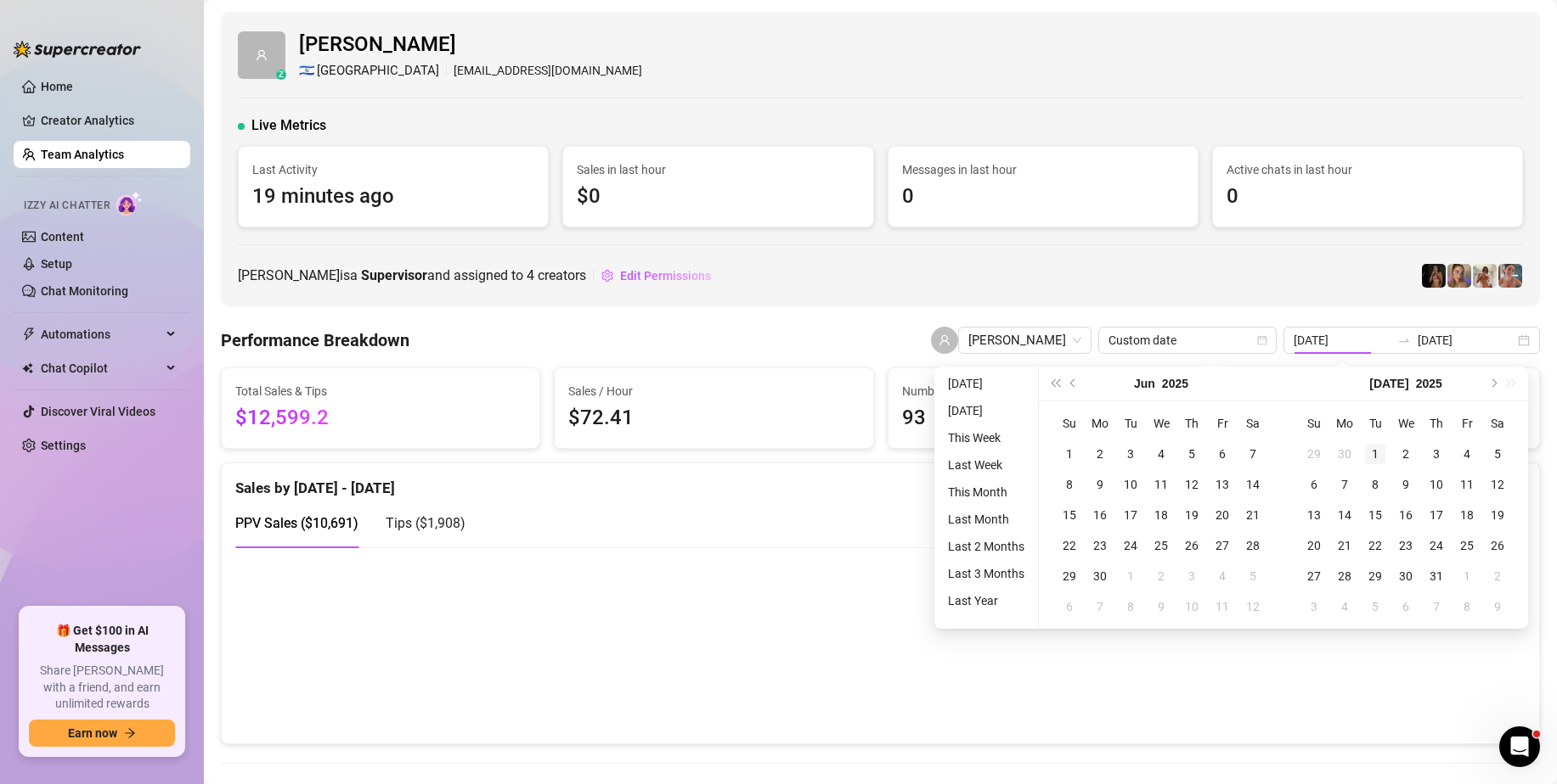
type input "[DATE]"
click at [1370, 446] on div "1" at bounding box center [1375, 454] width 20 height 20
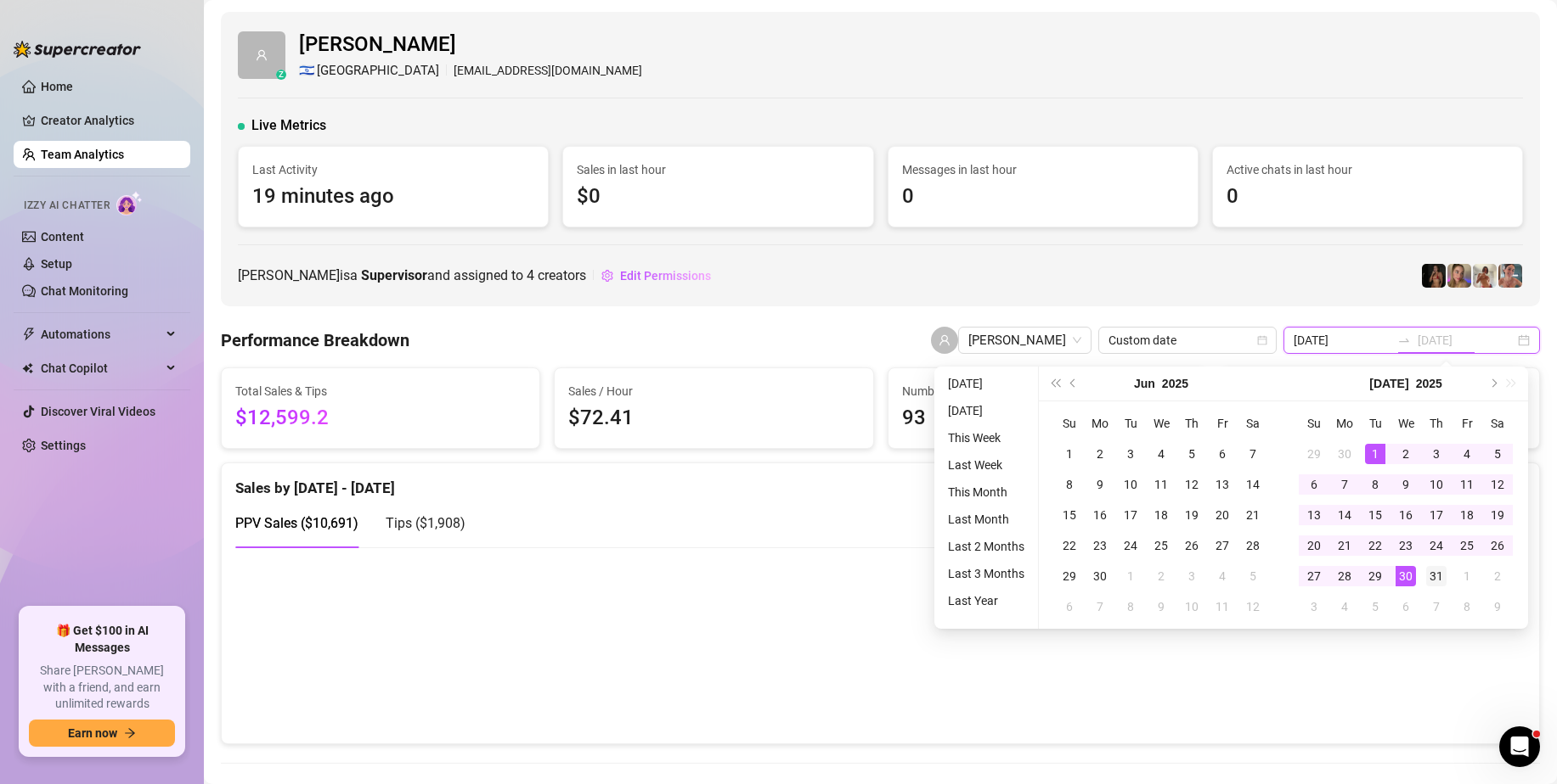
type input "[DATE]"
click at [1429, 576] on div "31" at bounding box center [1436, 576] width 20 height 20
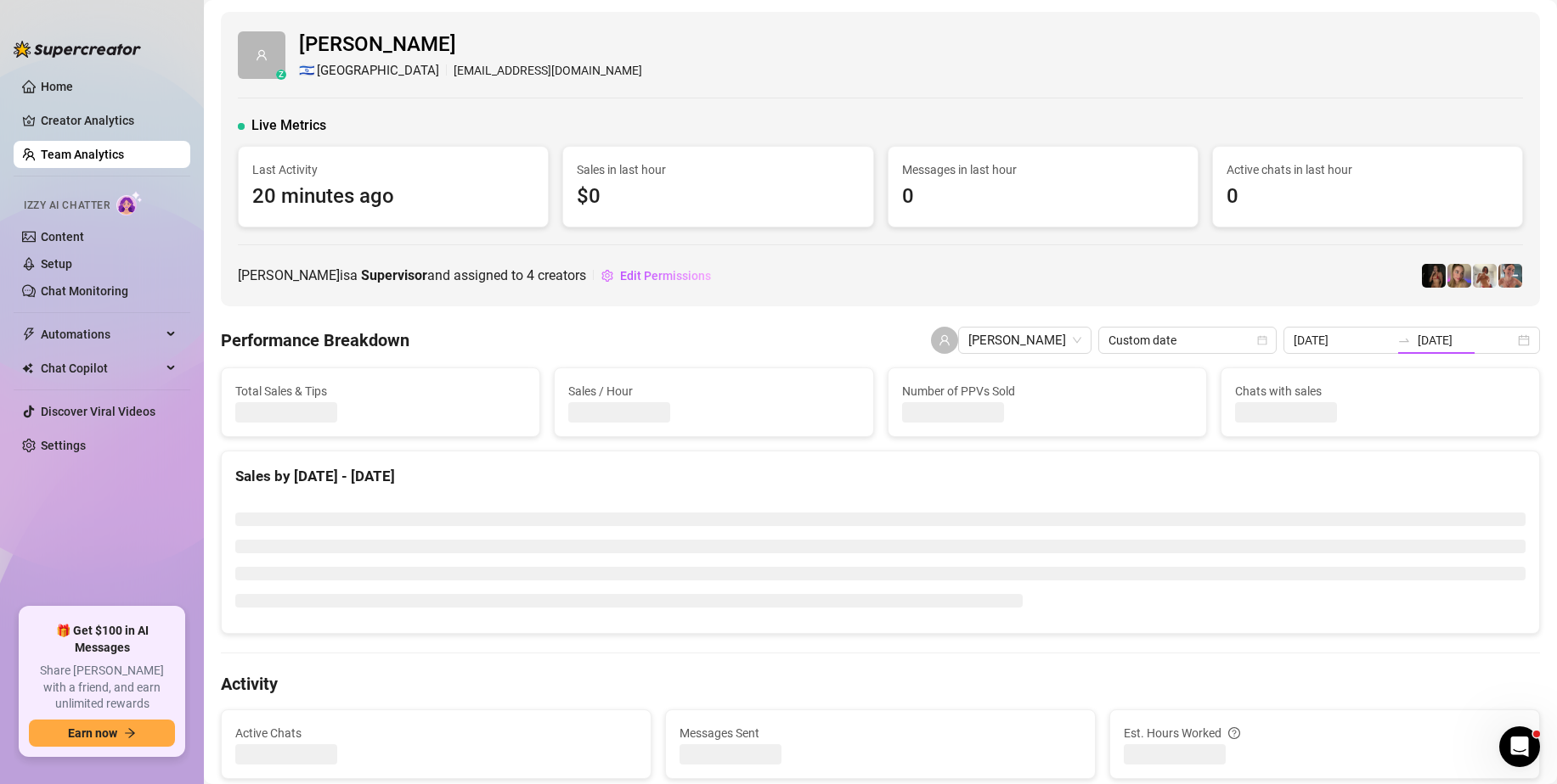
type input "[DATE]"
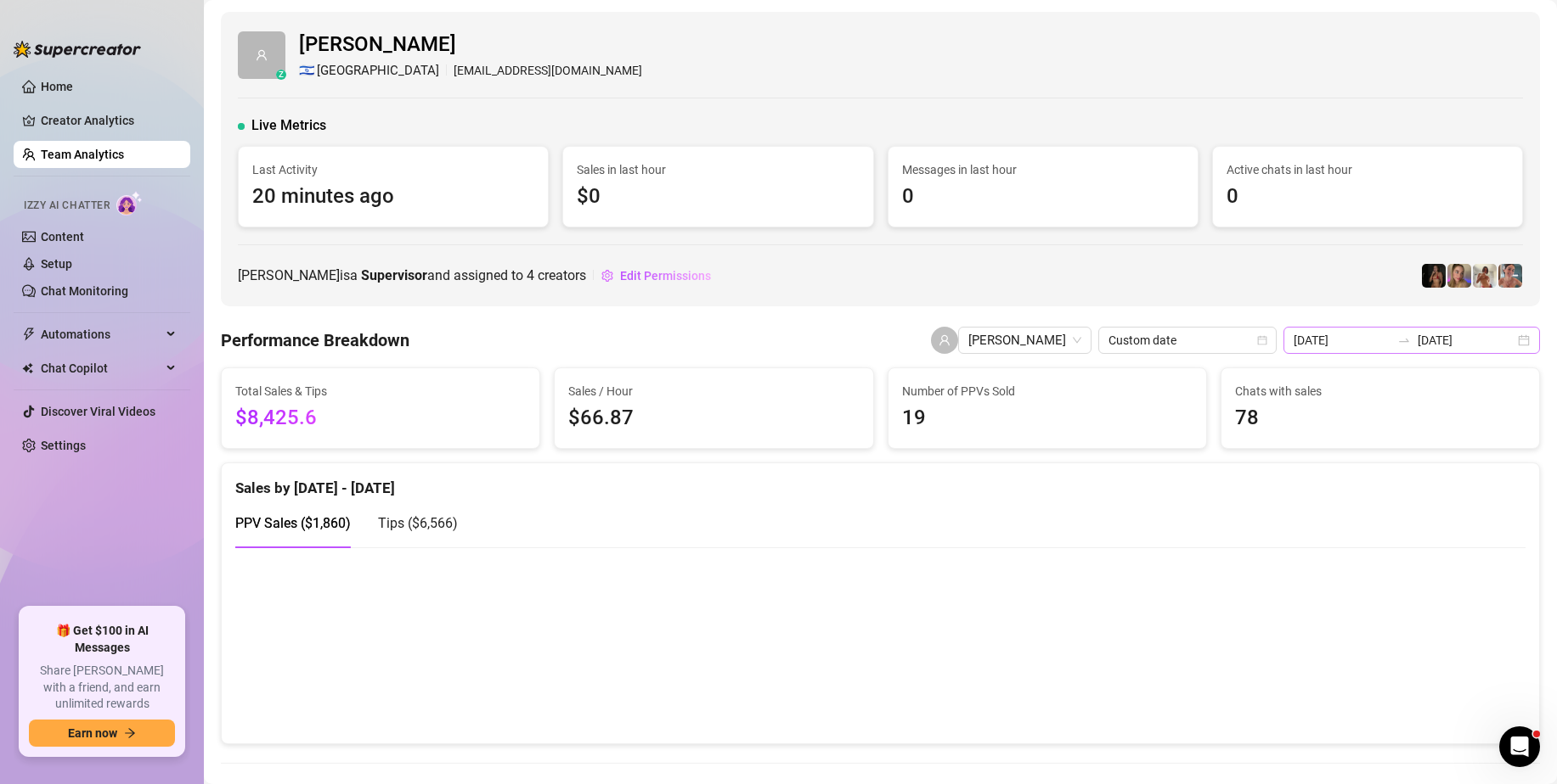
click at [1506, 339] on div "[DATE] [DATE]" at bounding box center [1411, 340] width 256 height 27
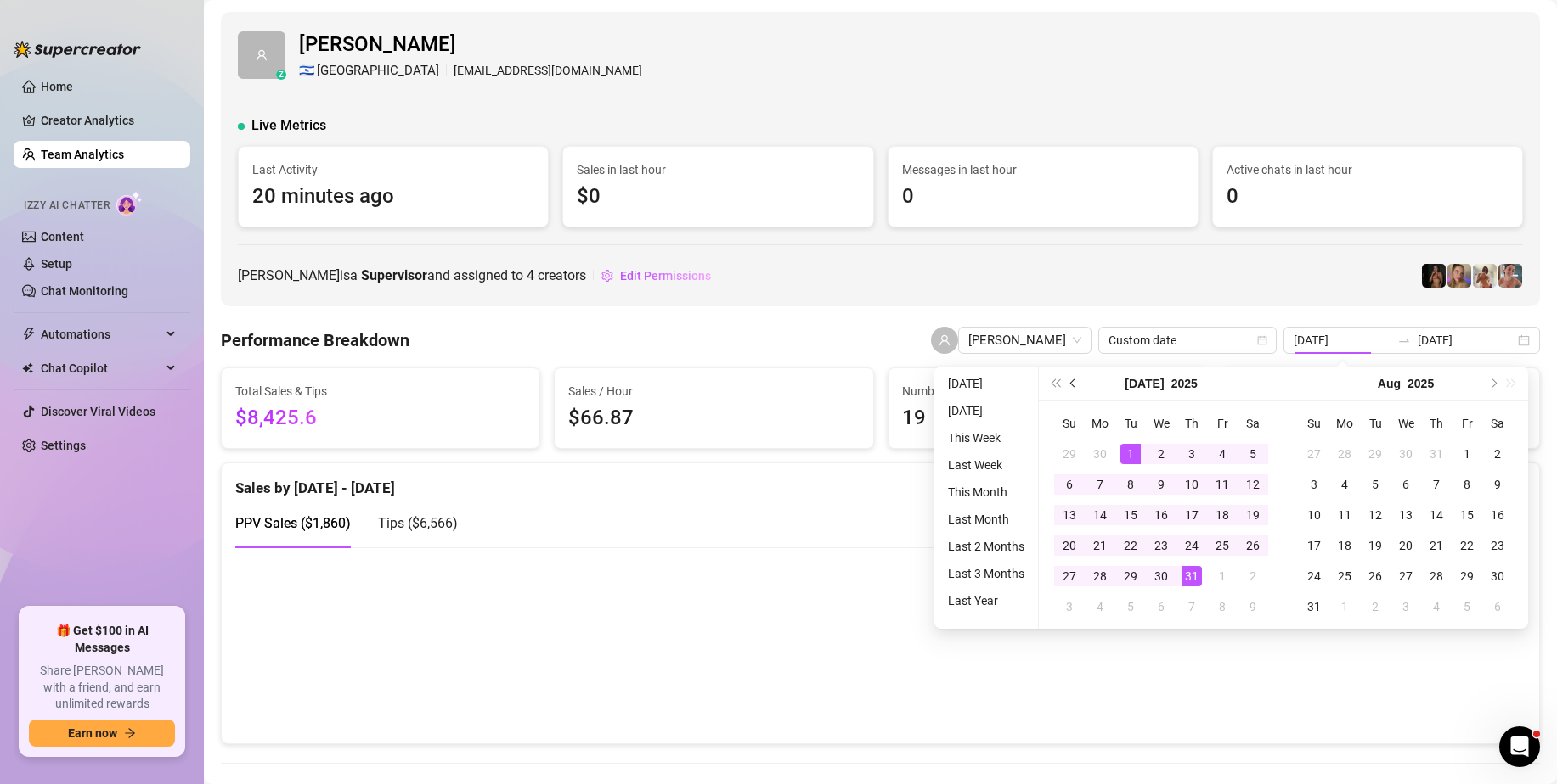
click at [1078, 384] on button "Previous month (PageUp)" at bounding box center [1074, 384] width 19 height 34
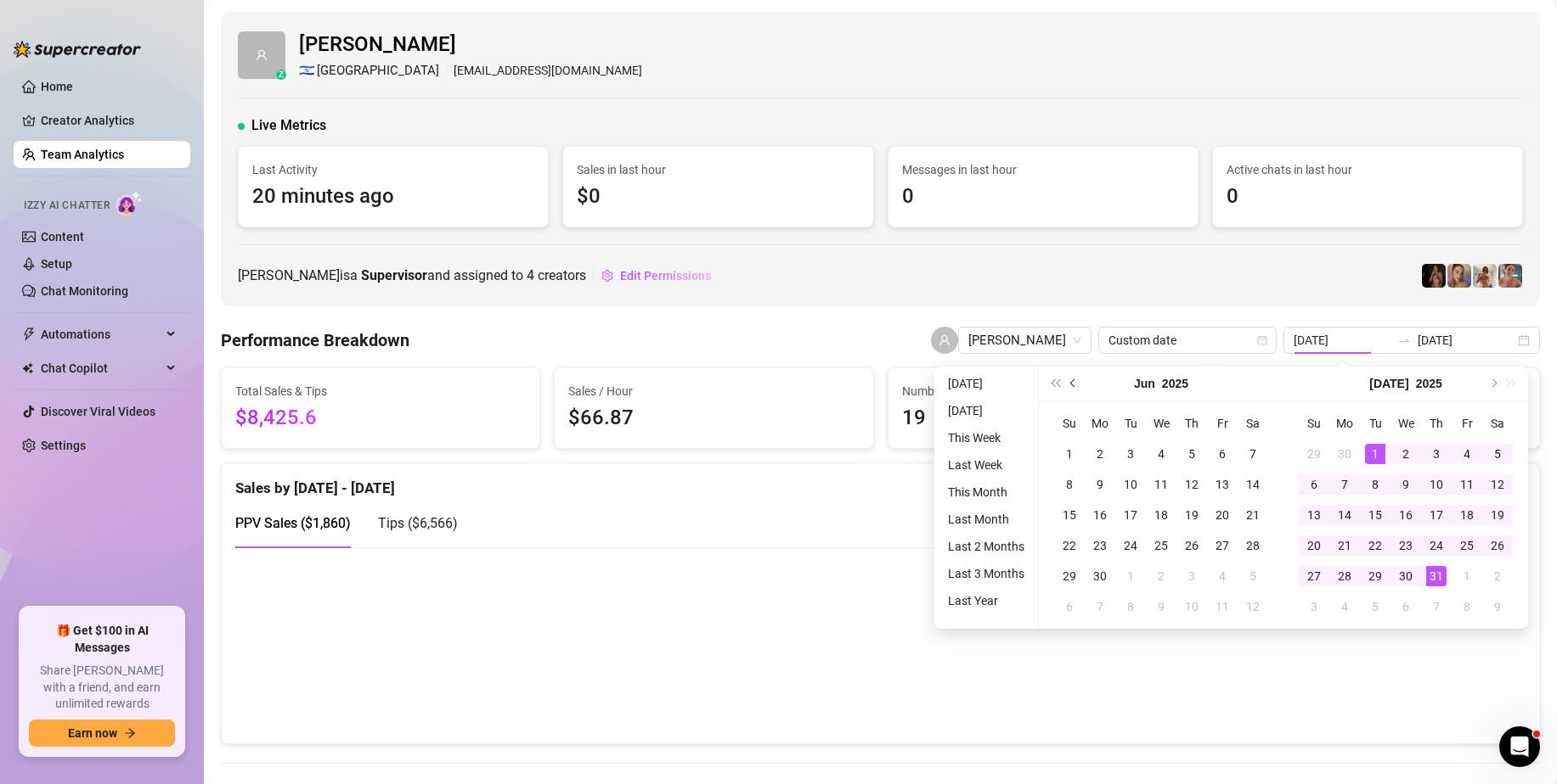
click at [1077, 383] on button "Previous month (PageUp)" at bounding box center [1074, 384] width 19 height 34
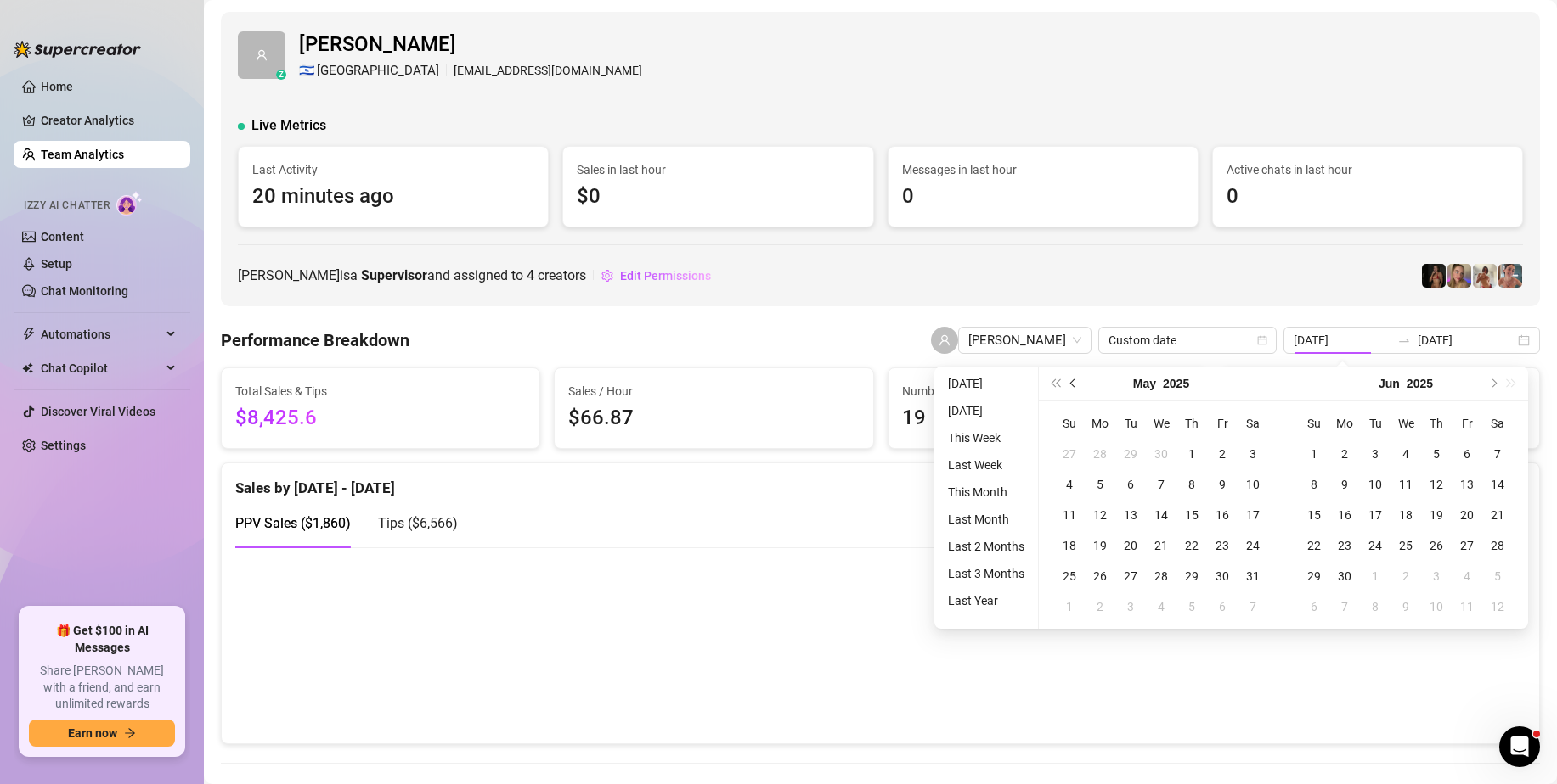
click at [1077, 383] on button "Previous month (PageUp)" at bounding box center [1074, 384] width 19 height 34
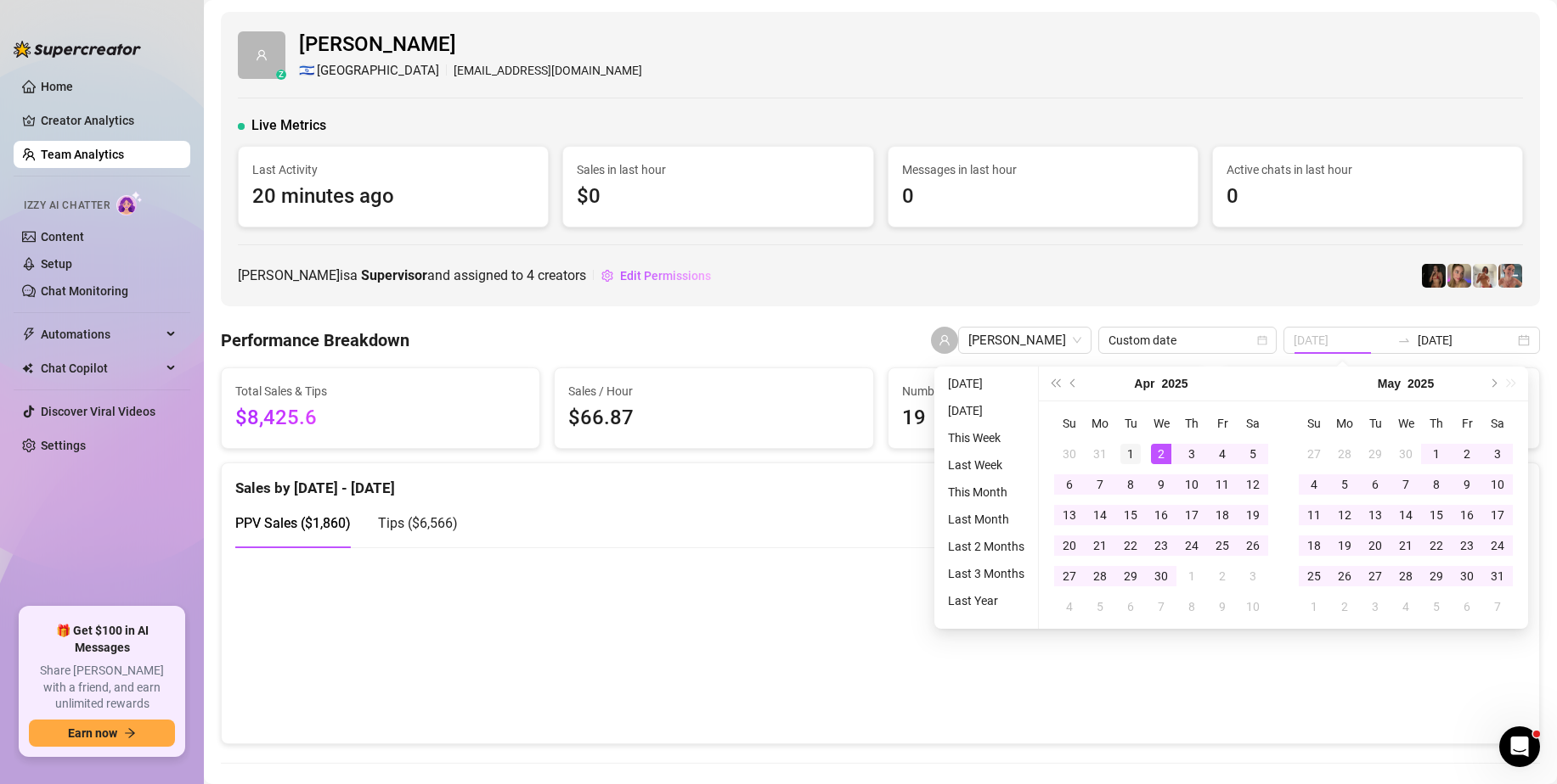
type input "[DATE]"
click at [1128, 452] on div "1" at bounding box center [1130, 454] width 20 height 20
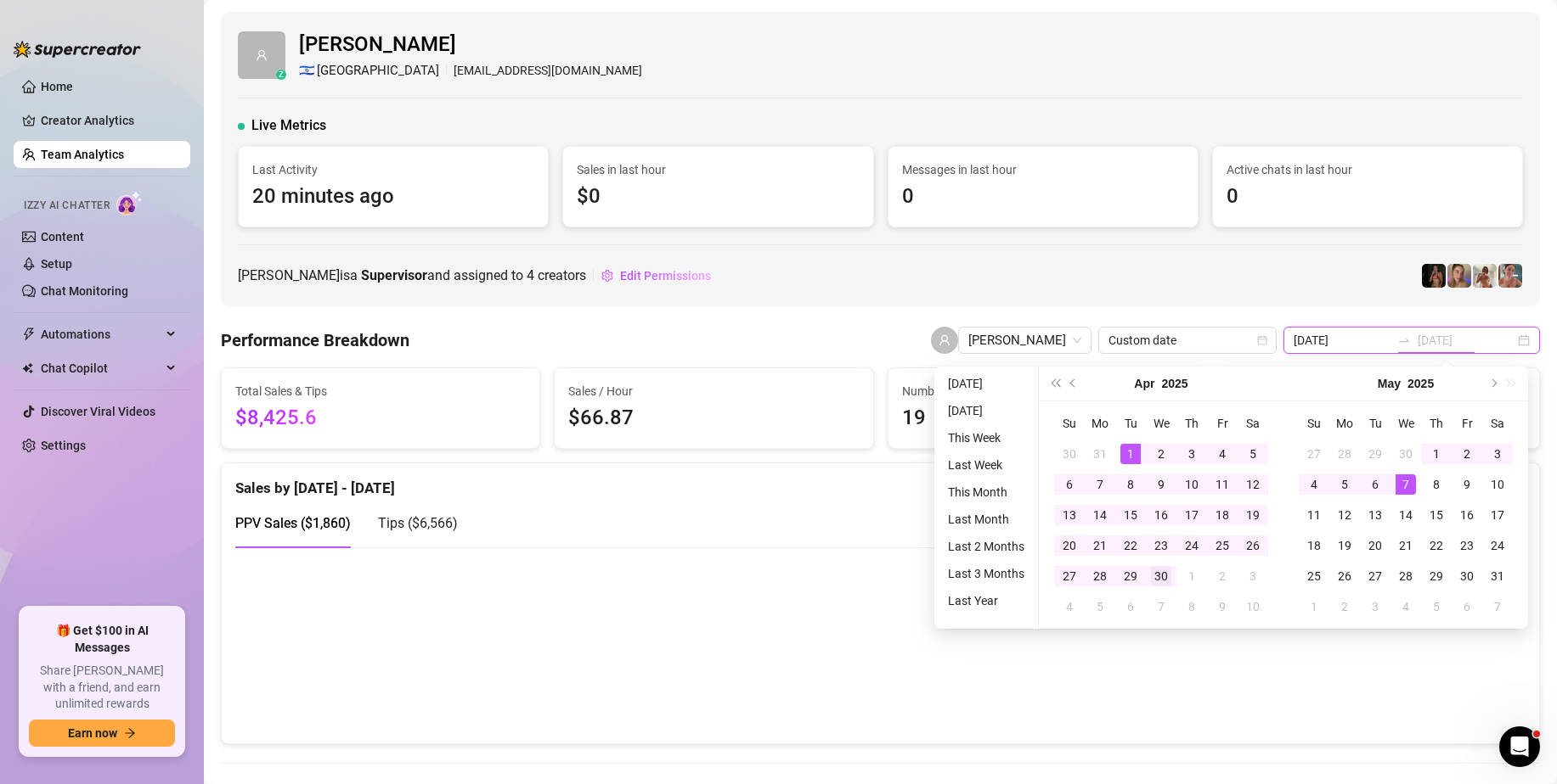
type input "[DATE]"
click at [1161, 580] on div "30" at bounding box center [1161, 576] width 20 height 20
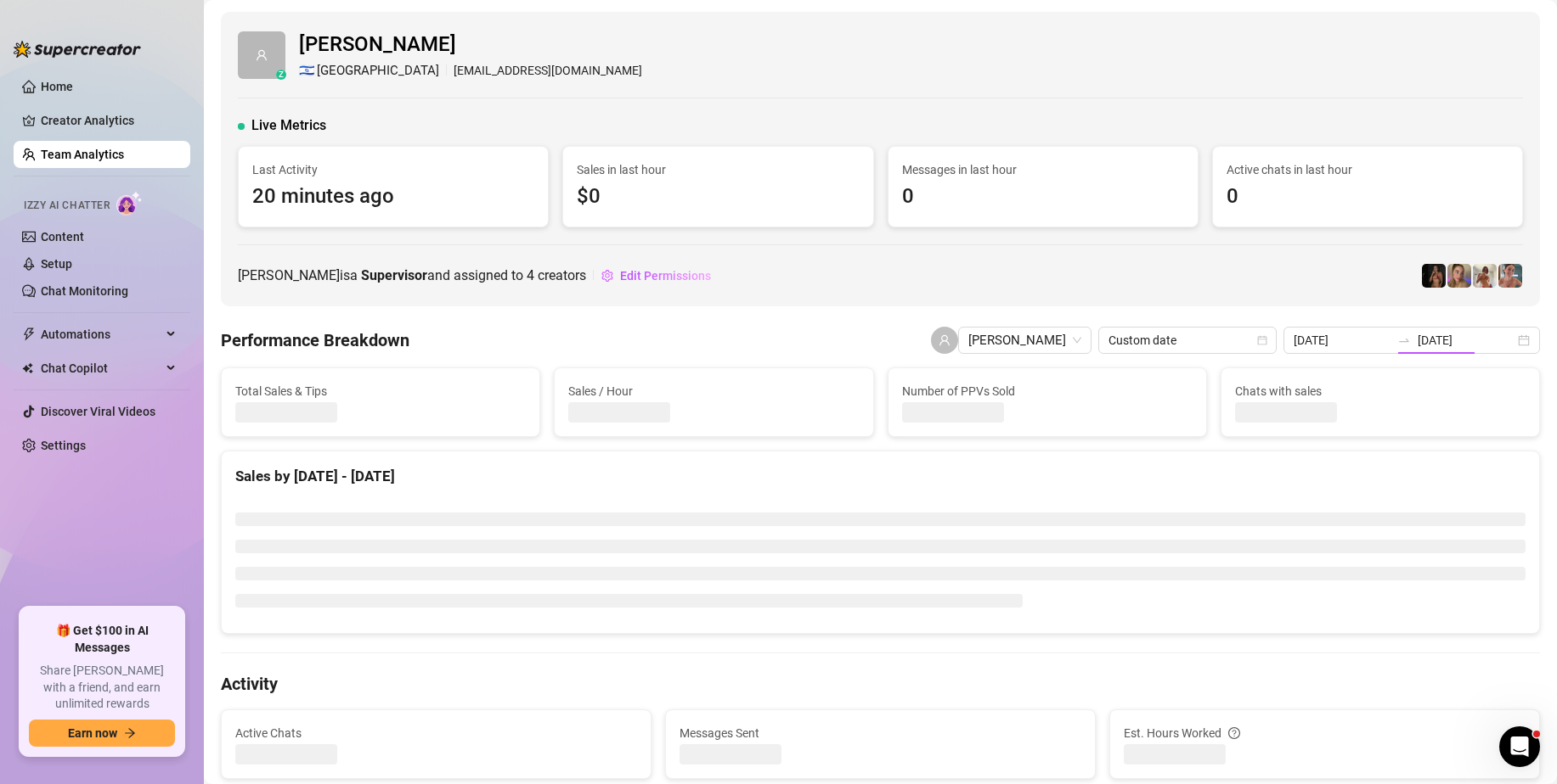
type input "[DATE]"
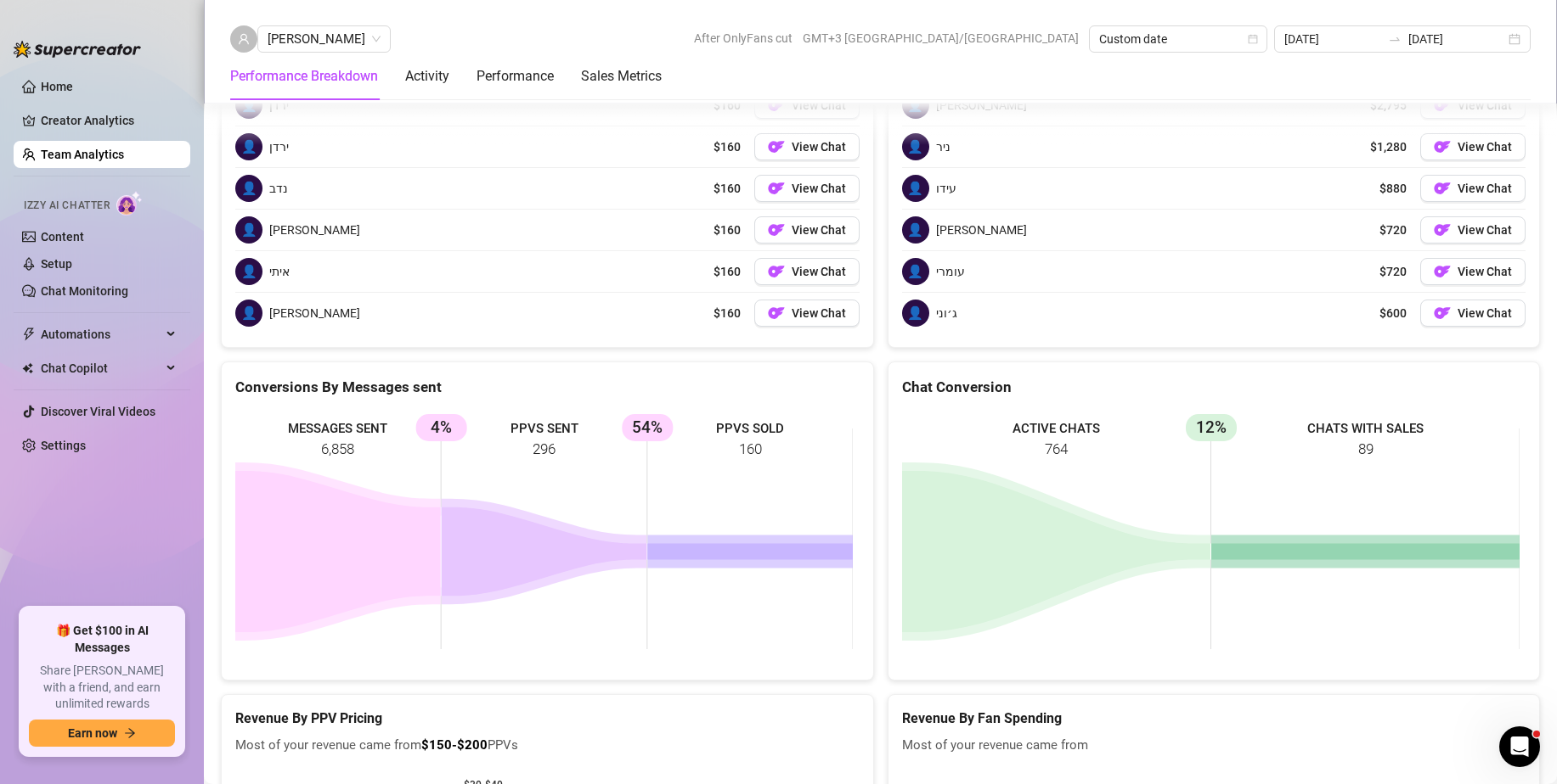
scroll to position [2041, 0]
